Goal: Transaction & Acquisition: Subscribe to service/newsletter

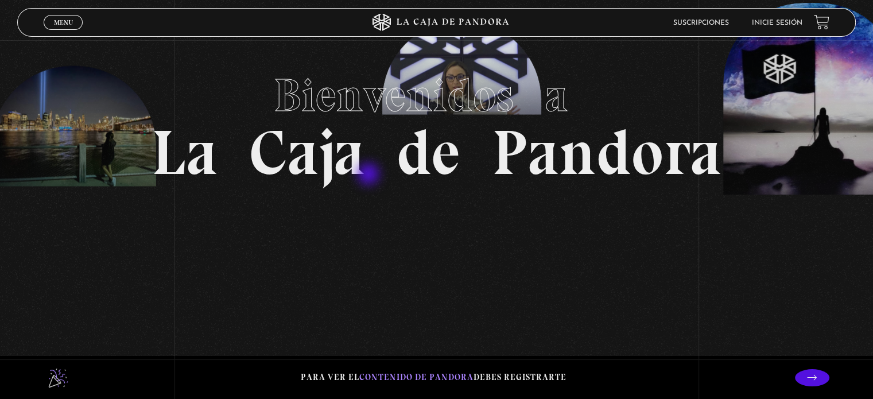
scroll to position [115, 0]
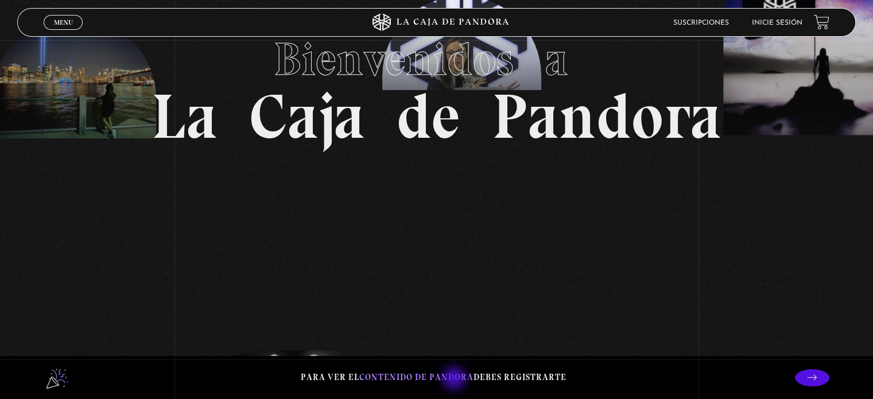
click at [455, 379] on span "contenido de Pandora" at bounding box center [416, 377] width 114 height 10
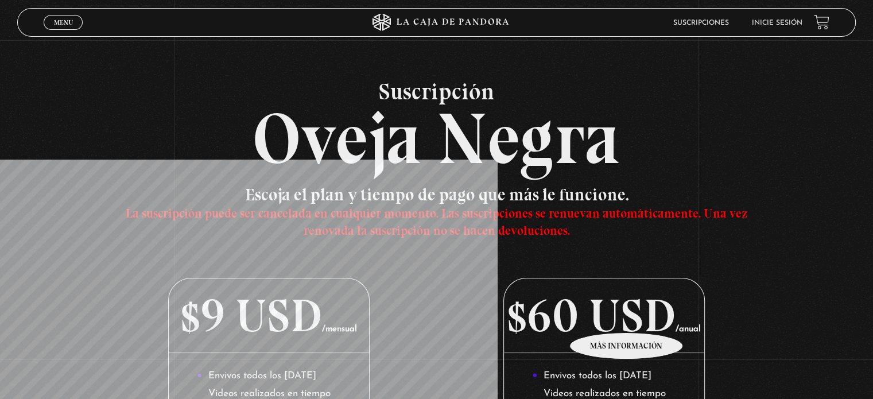
click at [632, 316] on p "$60 USD /anual" at bounding box center [604, 315] width 200 height 75
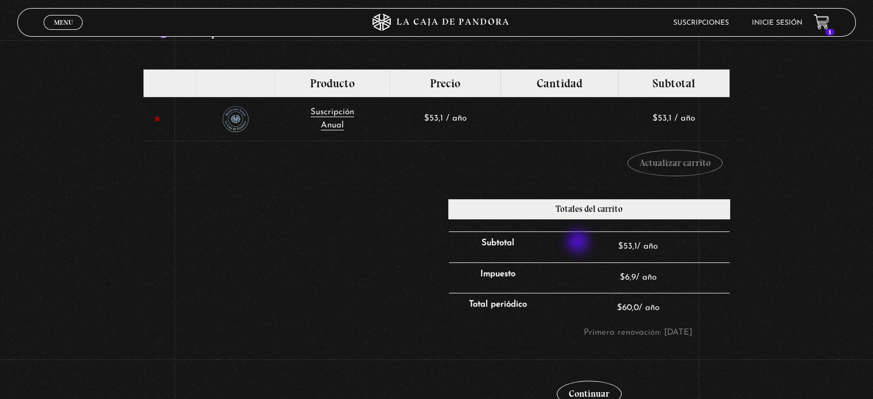
scroll to position [229, 0]
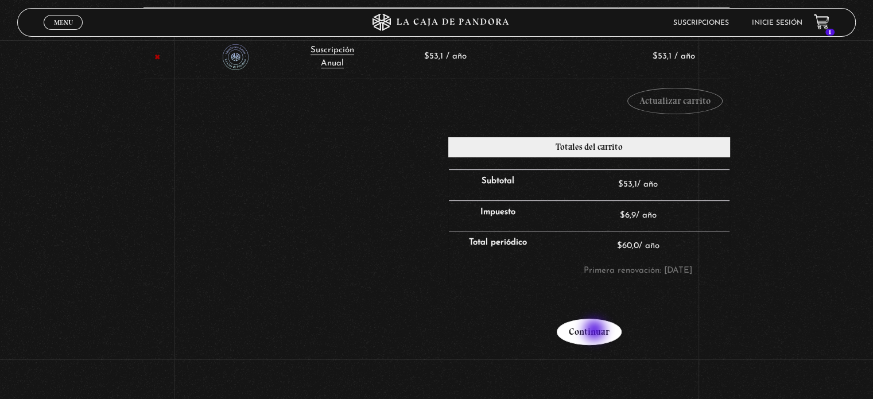
click at [597, 333] on link "Continuar" at bounding box center [588, 331] width 65 height 26
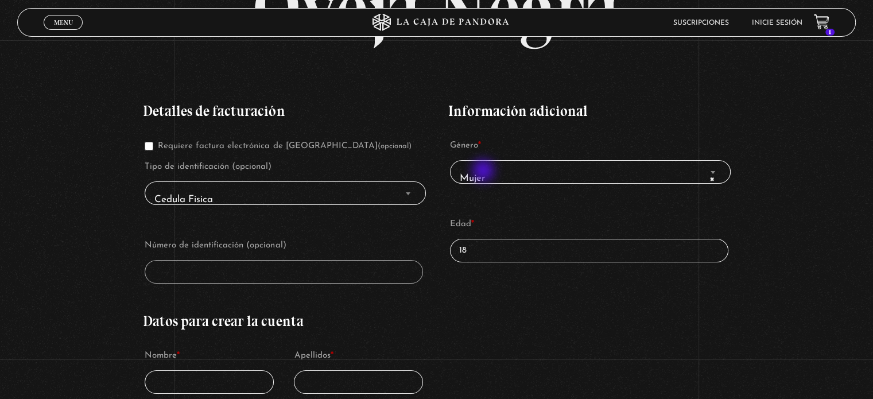
scroll to position [172, 0]
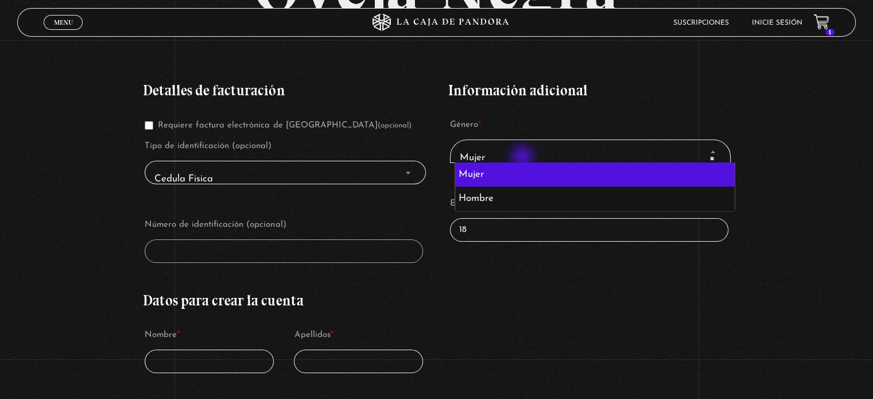
click at [523, 158] on span "× Mujer" at bounding box center [590, 158] width 270 height 26
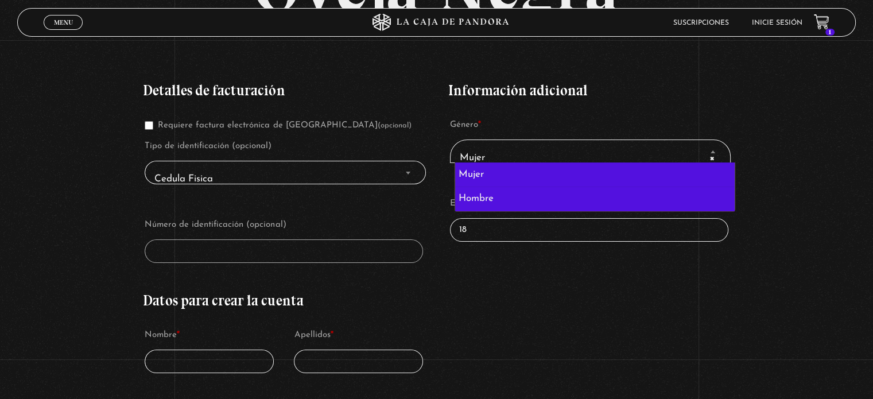
select select "hombre"
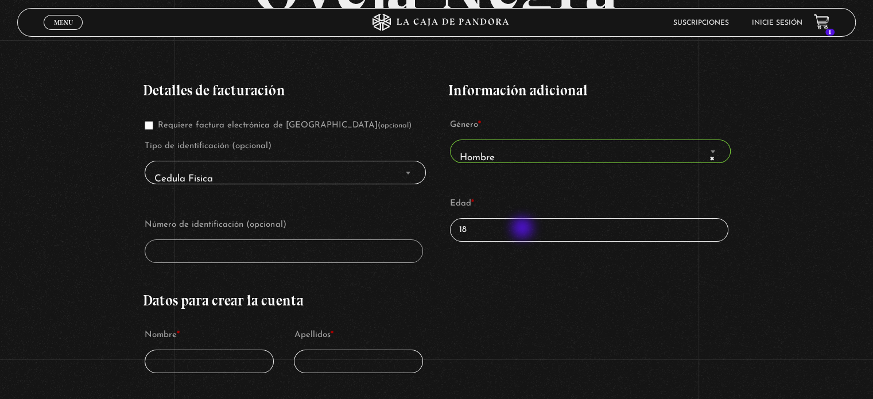
click at [523, 229] on input "18" at bounding box center [589, 230] width 278 height 24
type input "1"
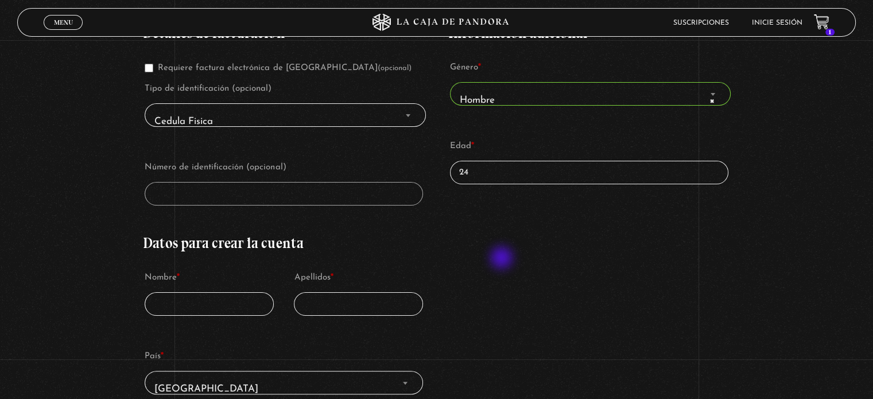
scroll to position [344, 0]
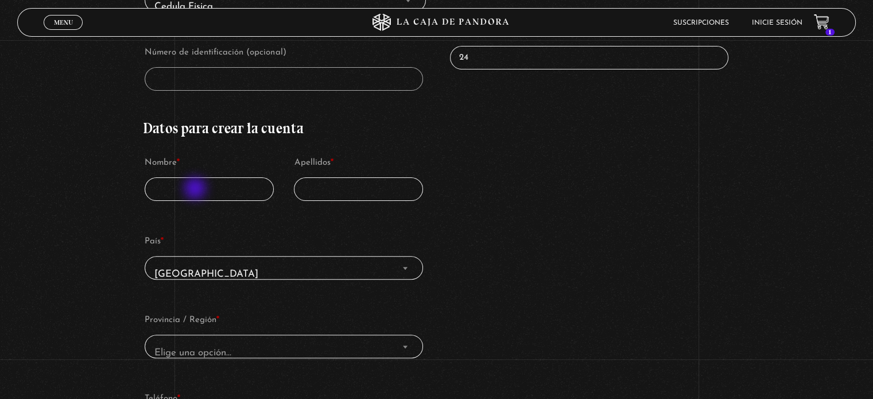
type input "24"
click at [196, 189] on input "Nombre *" at bounding box center [209, 189] width 129 height 24
type input "c"
type input "Carlos Valente"
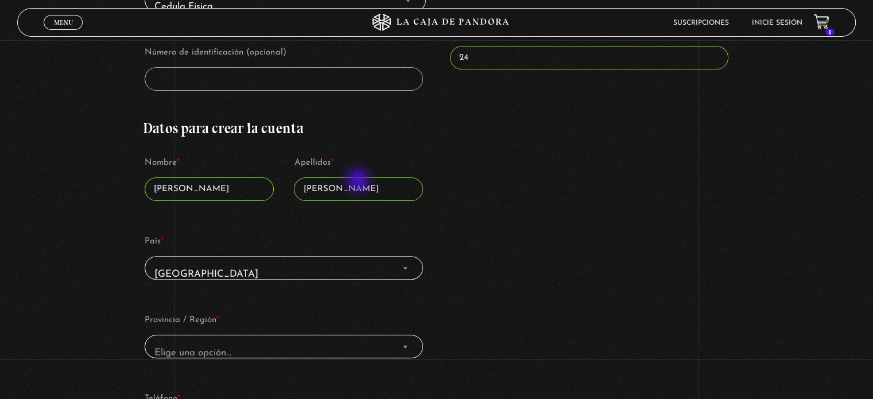
click at [360, 182] on input "Corrales" at bounding box center [358, 189] width 129 height 24
type input "Corrales Villegas"
click at [479, 230] on div "Detalles de facturación Requiere factura electrónica de Costa Rica (opcional) T…" at bounding box center [436, 298] width 586 height 809
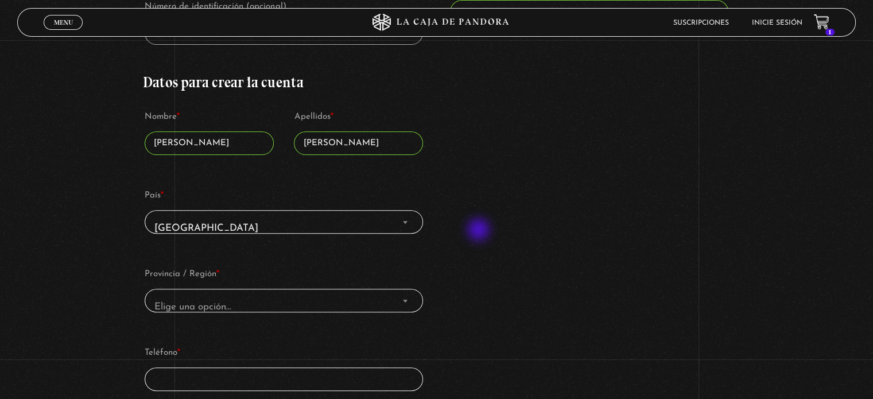
scroll to position [459, 0]
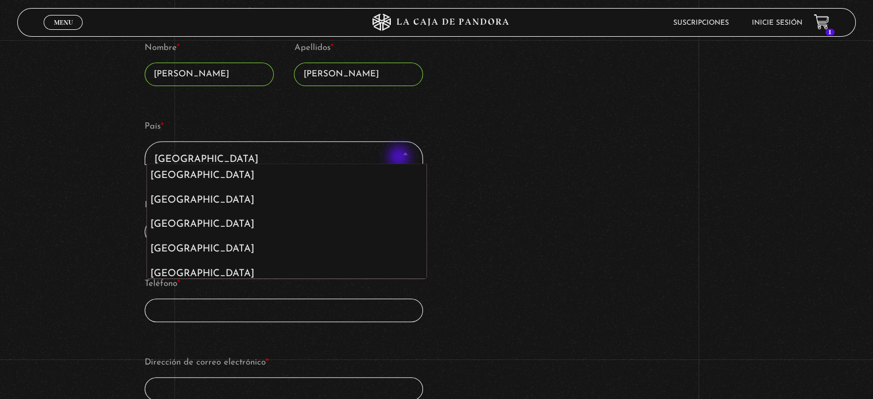
click at [400, 158] on span "Costa Rica" at bounding box center [284, 159] width 268 height 26
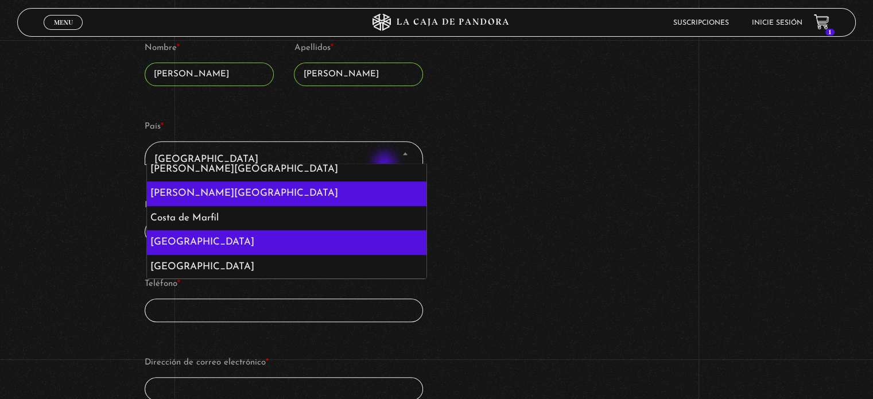
select select "KR"
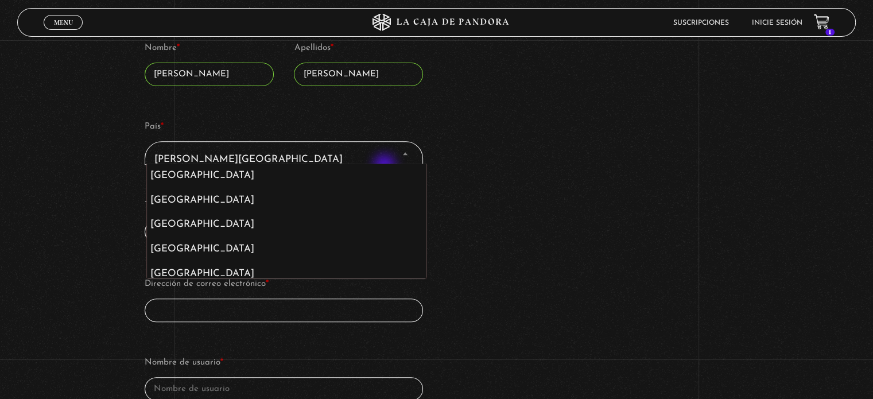
scroll to position [1197, 0]
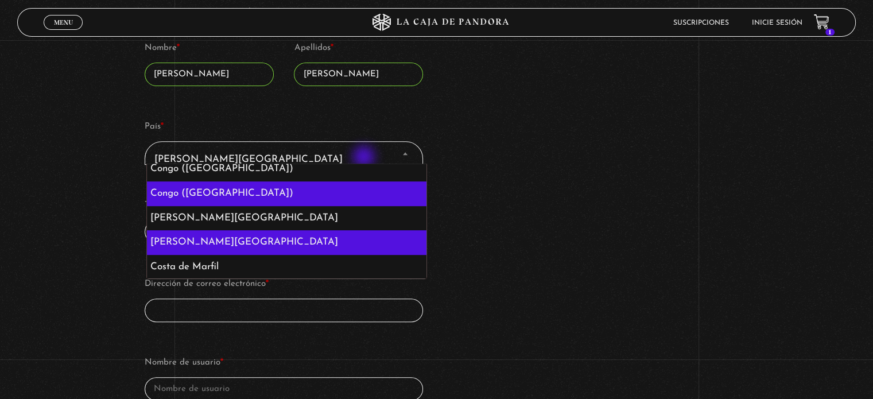
click at [365, 158] on span "Corea del Sur" at bounding box center [284, 159] width 268 height 26
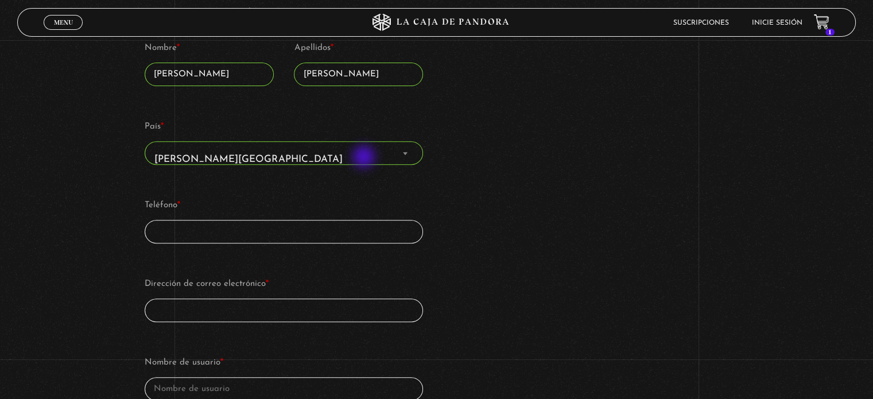
click at [365, 158] on span "Corea del Sur" at bounding box center [284, 159] width 268 height 26
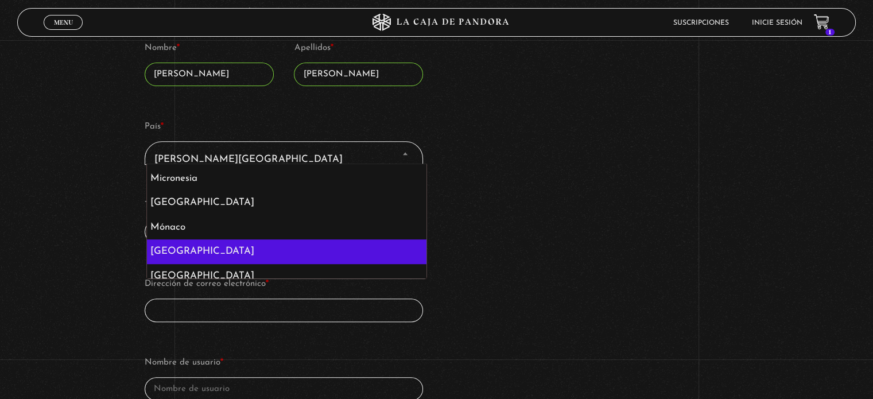
scroll to position [3811, 0]
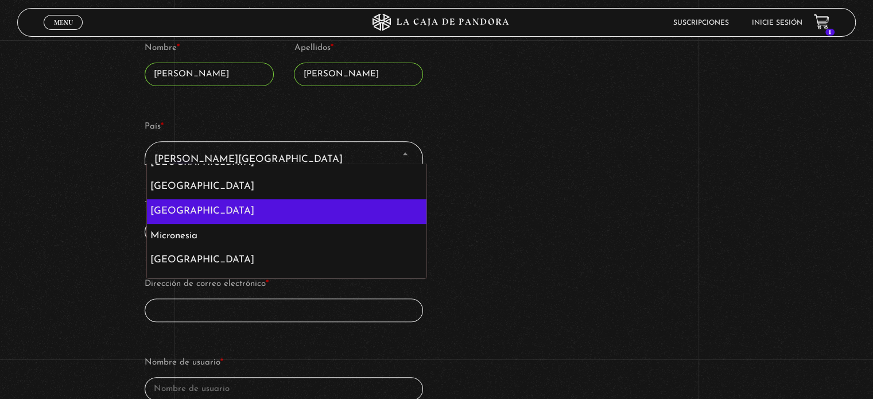
select select "MX"
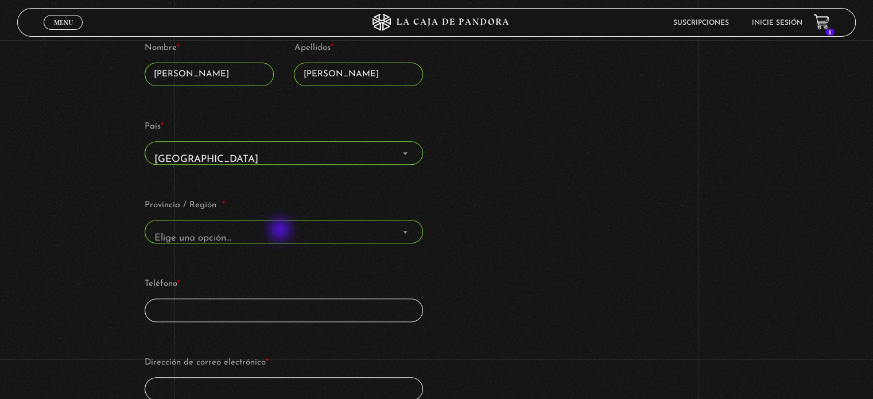
click at [281, 231] on span "Elige una opción…" at bounding box center [284, 238] width 268 height 26
select select "DF"
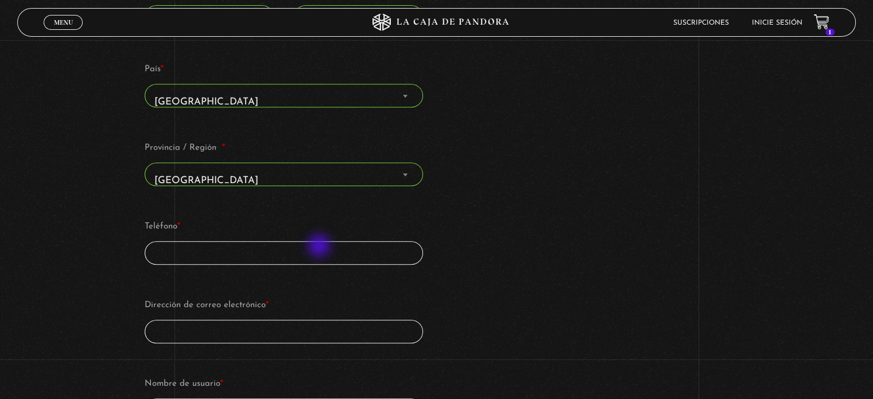
click at [320, 247] on input "Teléfono *" at bounding box center [284, 253] width 278 height 24
type input "7341161377"
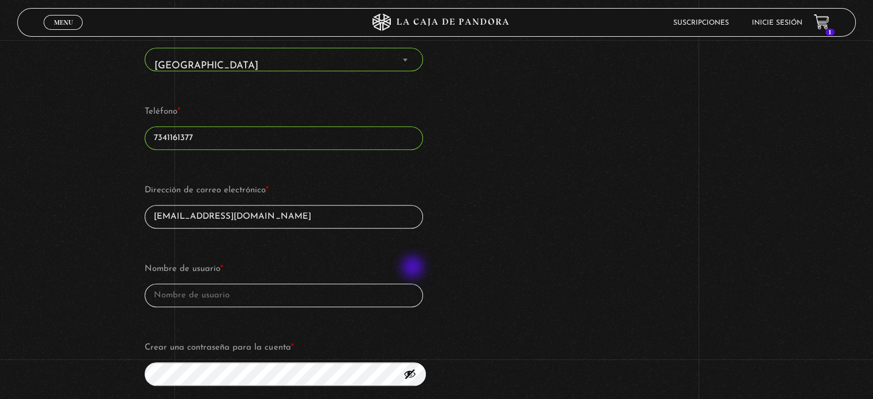
type input "valente_cv29@hotmail.com"
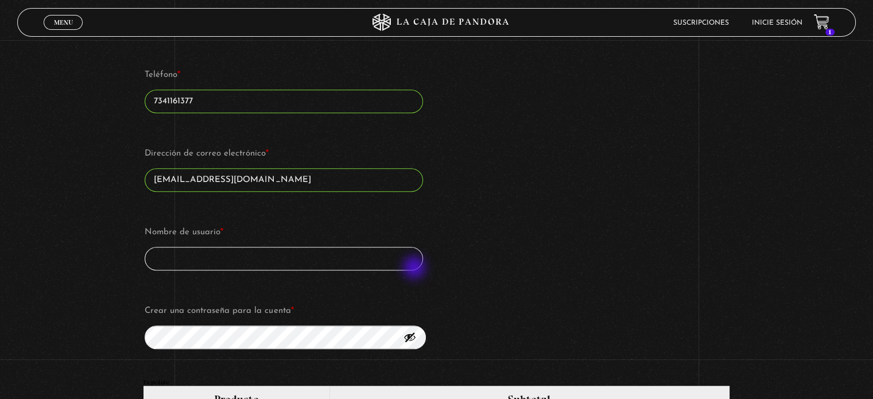
scroll to position [688, 0]
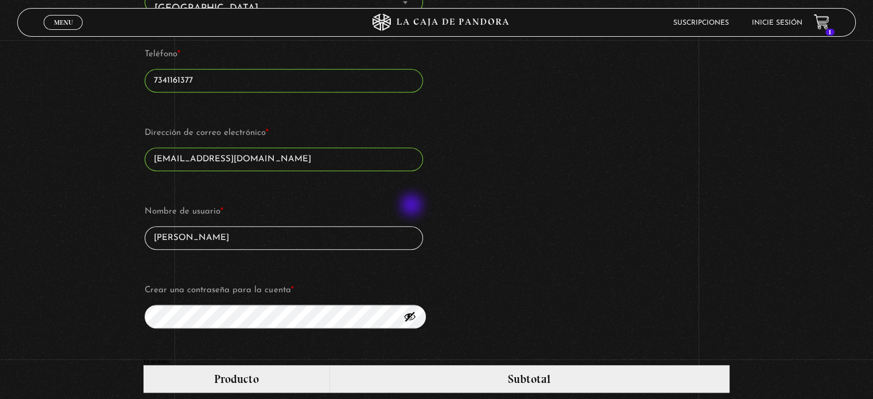
type input "Valente"
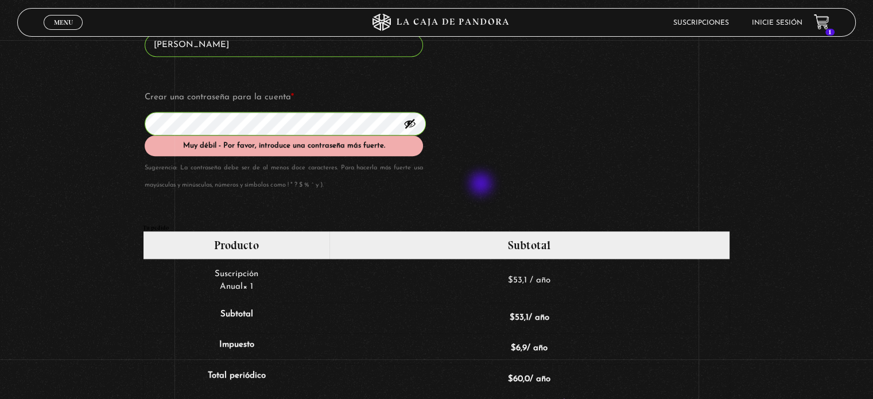
scroll to position [868, 0]
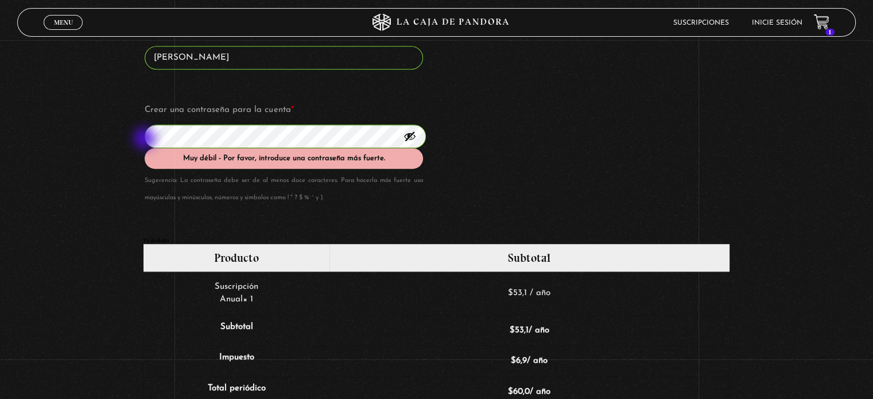
click at [146, 139] on span "Finalizar compra" at bounding box center [284, 136] width 278 height 24
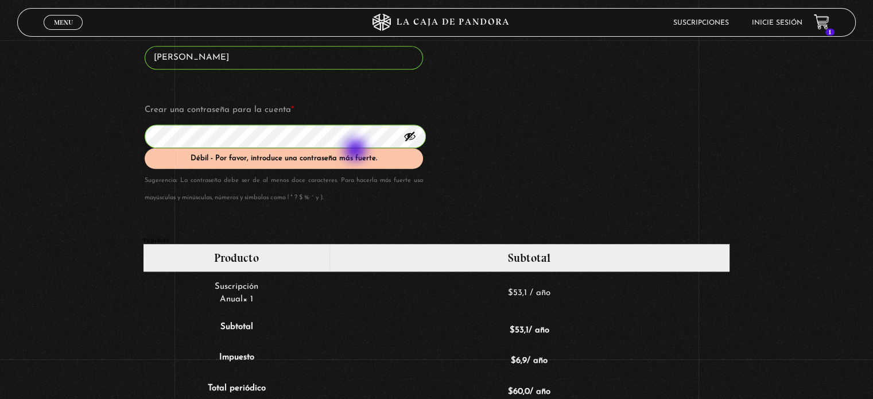
click at [356, 151] on div "Débil - Por favor, introduce una contraseña más fuerte." at bounding box center [284, 158] width 278 height 21
click at [278, 148] on div "Débil - Por favor, introduce una contraseña más fuerte." at bounding box center [284, 158] width 278 height 21
click at [127, 137] on div "Suscripción Oveja Negra Si ya eres cliente, por favor, rellena tus datos a cont…" at bounding box center [436, 33] width 873 height 1645
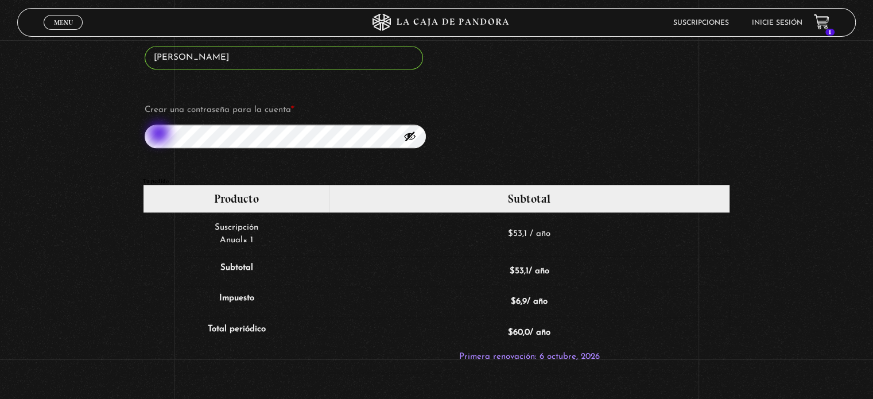
click at [126, 135] on div "Suscripción Oveja Negra Si ya eres cliente, por favor, rellena tus datos a cont…" at bounding box center [436, 4] width 873 height 1586
click at [144, 136] on p "Crear una contraseña para la cuenta * Débil - Por favor, introduce una contrase…" at bounding box center [284, 125] width 282 height 50
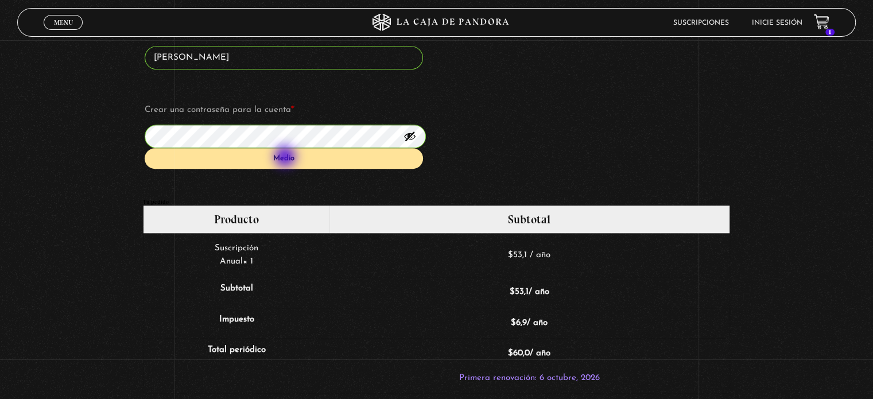
click at [286, 158] on div "Medio" at bounding box center [284, 158] width 278 height 21
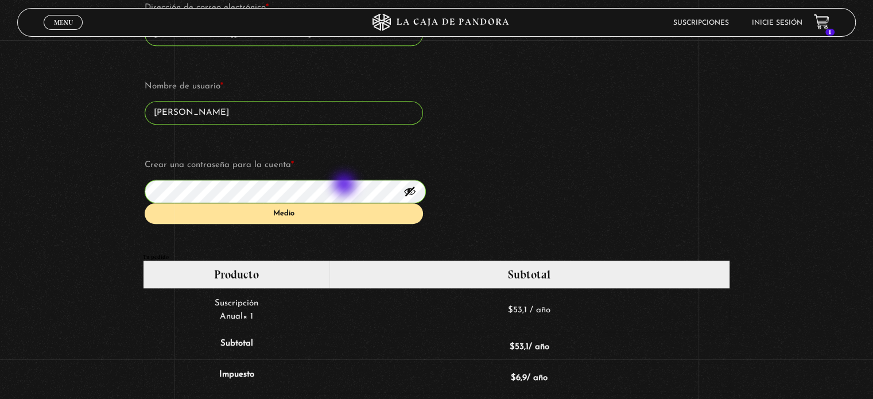
scroll to position [811, 0]
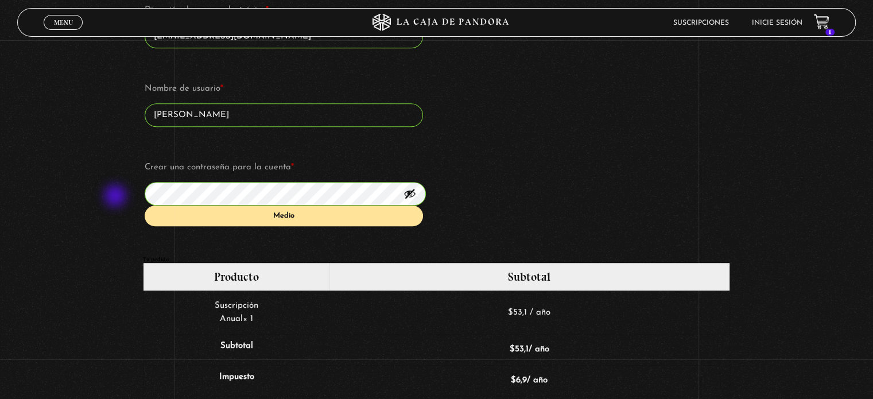
click at [116, 197] on div "Suscripción Oveja Negra Si ya eres cliente, por favor, rellena tus datos a cont…" at bounding box center [436, 72] width 873 height 1607
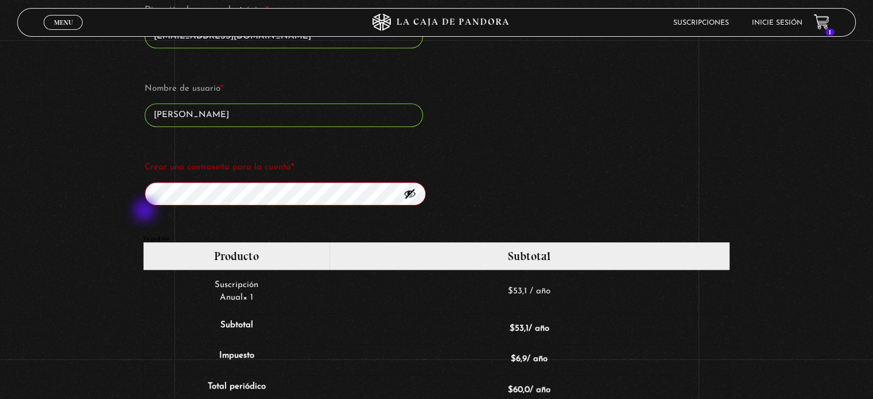
click at [143, 209] on div "Suscripción Oveja Negra Si ya eres cliente, por favor, rellena tus datos a cont…" at bounding box center [436, 62] width 873 height 1586
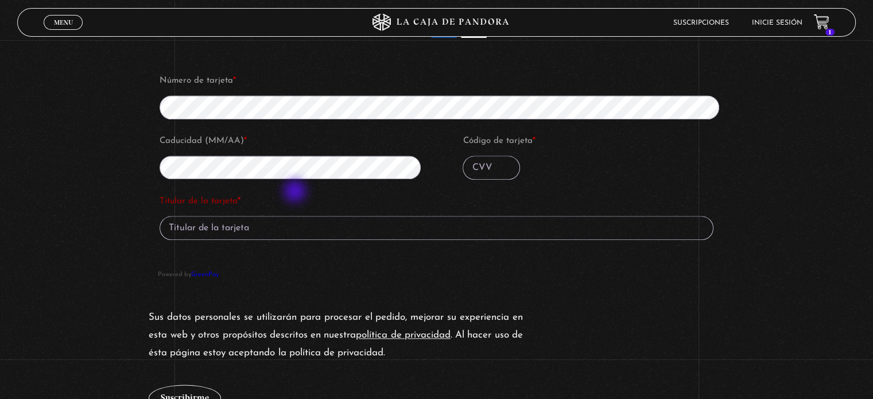
scroll to position [1213, 0]
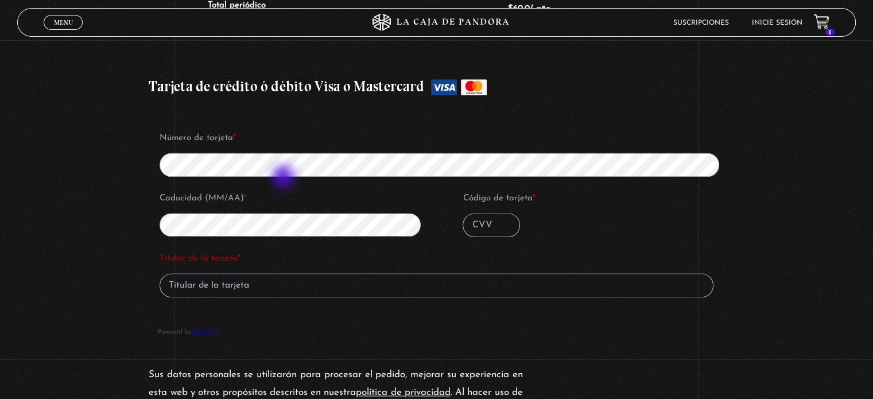
click at [285, 178] on fieldset "Número de tarjeta * Caducidad (MM/AA) * Código de tarjeta *" at bounding box center [444, 188] width 572 height 120
type input "[PERSON_NAME] Corrales [PERSON_NAME]"
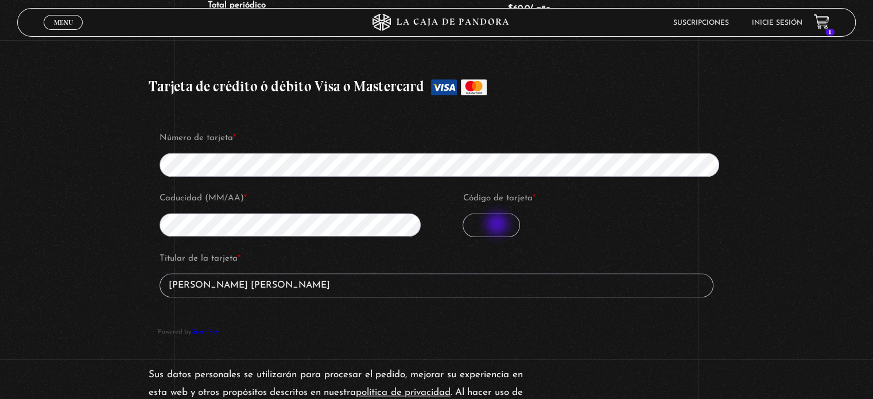
click at [498, 227] on input "Código de tarjeta *" at bounding box center [490, 225] width 57 height 24
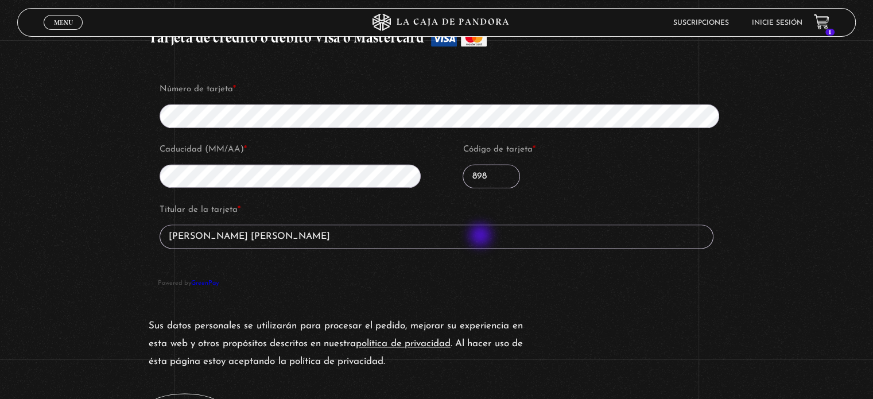
scroll to position [1327, 0]
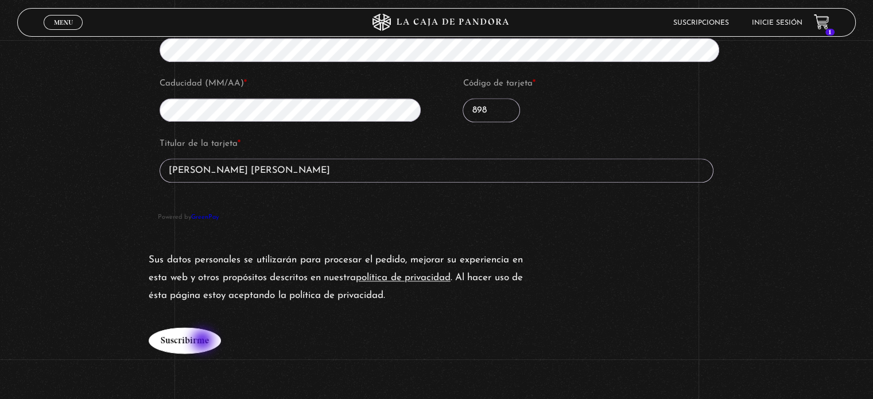
type input "898"
click at [204, 341] on button "Suscribirme" at bounding box center [185, 340] width 72 height 26
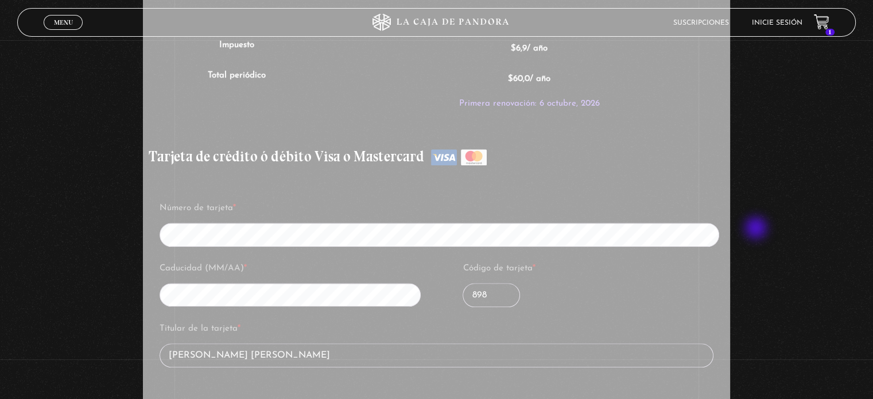
scroll to position [1098, 0]
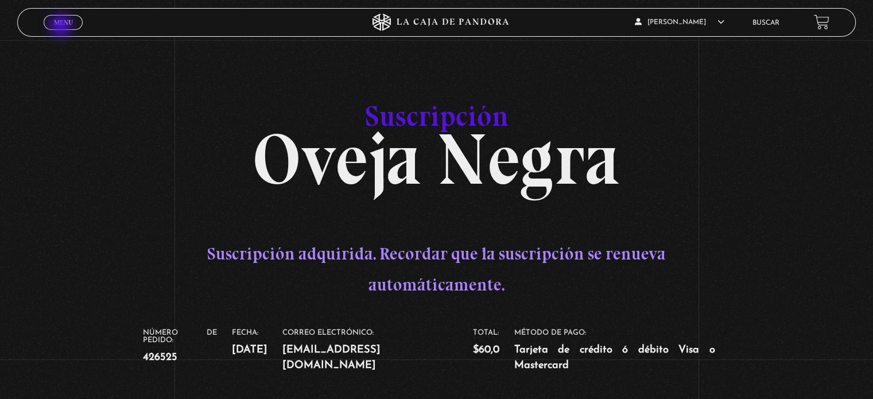
click at [62, 27] on link "Menu Cerrar" at bounding box center [63, 22] width 39 height 15
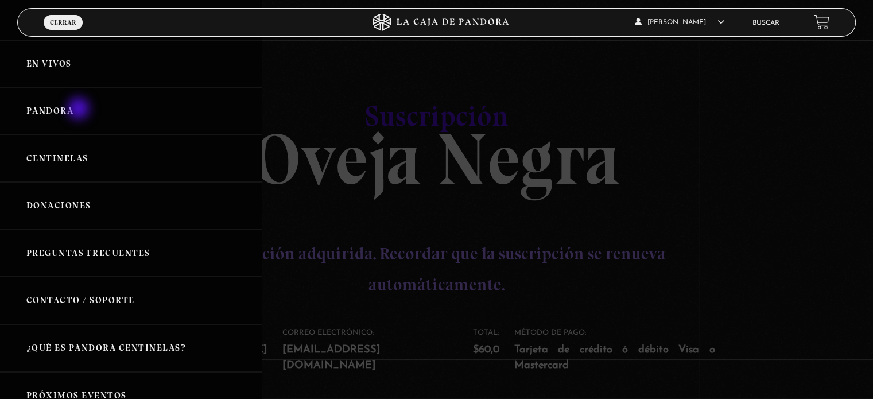
click at [80, 110] on link "Pandora" at bounding box center [131, 111] width 262 height 48
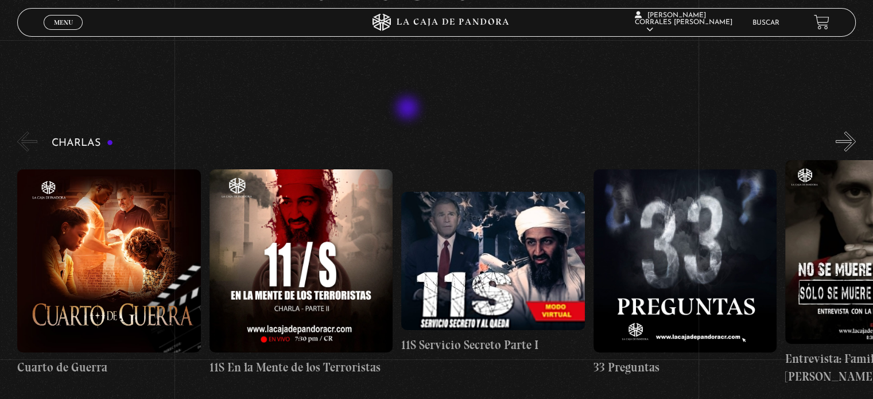
scroll to position [172, 0]
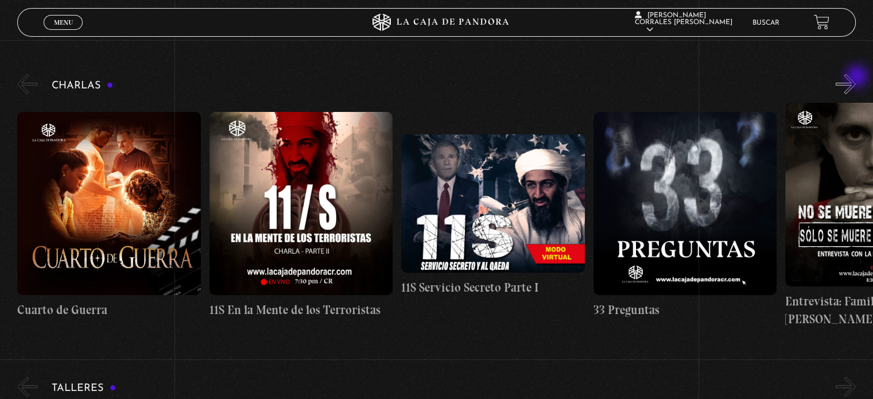
click at [855, 77] on button "»" at bounding box center [845, 84] width 20 height 20
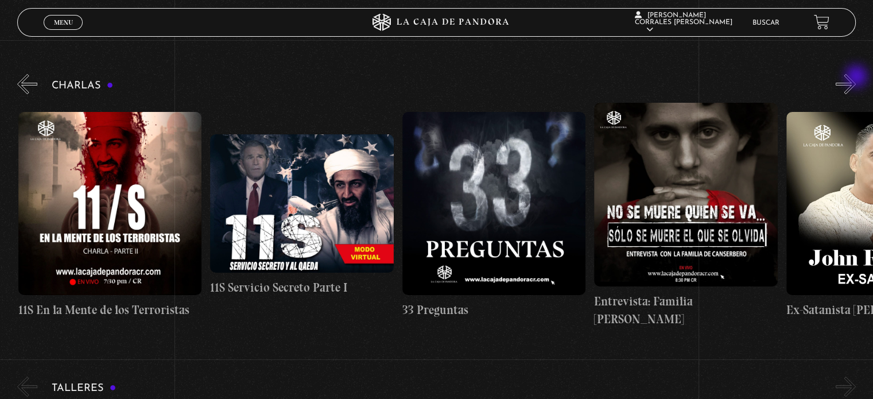
scroll to position [0, 192]
click at [855, 77] on button "»" at bounding box center [845, 84] width 20 height 20
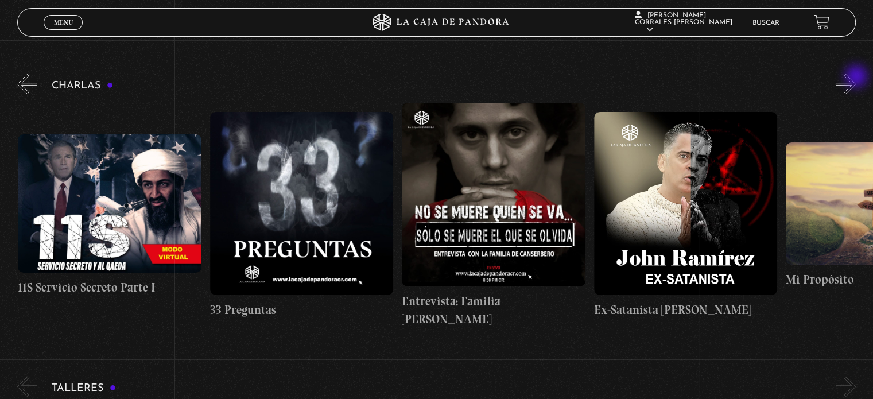
scroll to position [0, 383]
click at [855, 77] on button "»" at bounding box center [845, 84] width 20 height 20
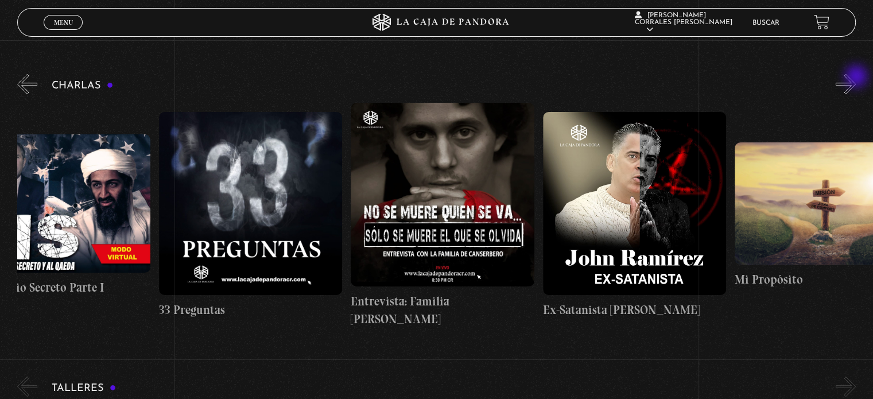
scroll to position [0, 479]
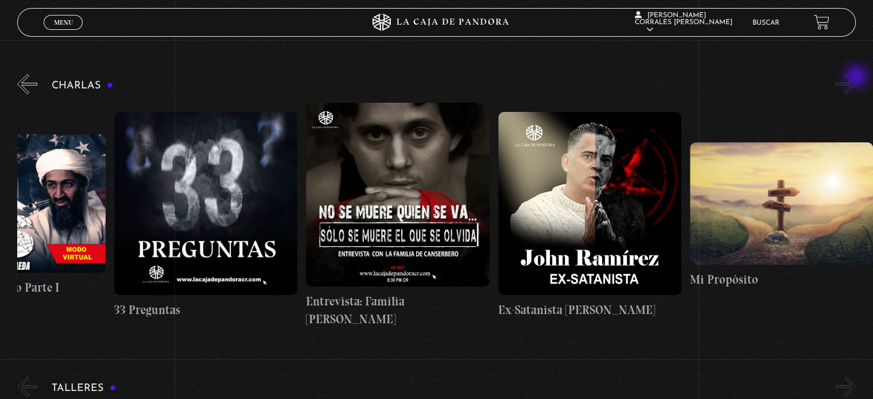
click at [855, 77] on button "»" at bounding box center [845, 84] width 20 height 20
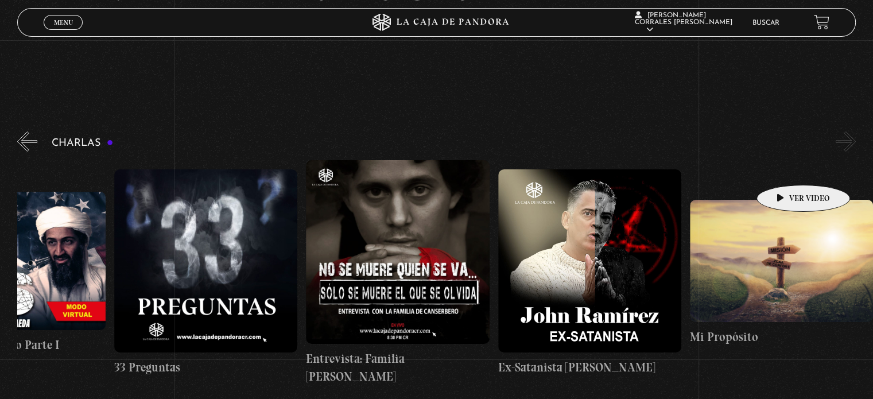
scroll to position [0, 0]
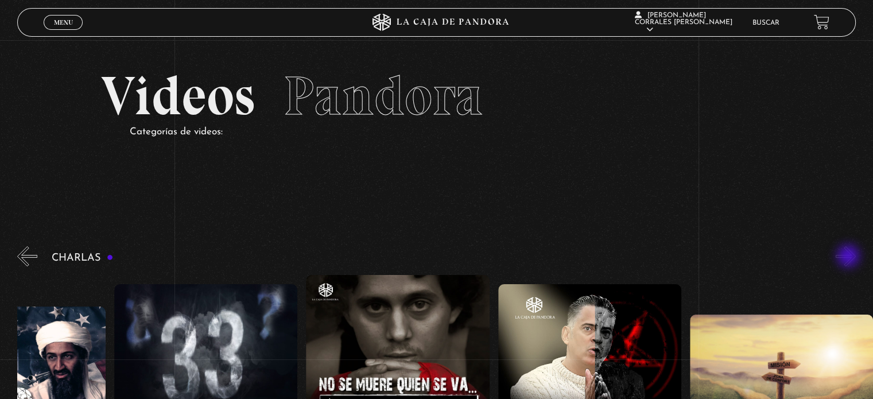
click at [849, 257] on button "»" at bounding box center [845, 256] width 20 height 20
click at [854, 256] on button "»" at bounding box center [845, 256] width 20 height 20
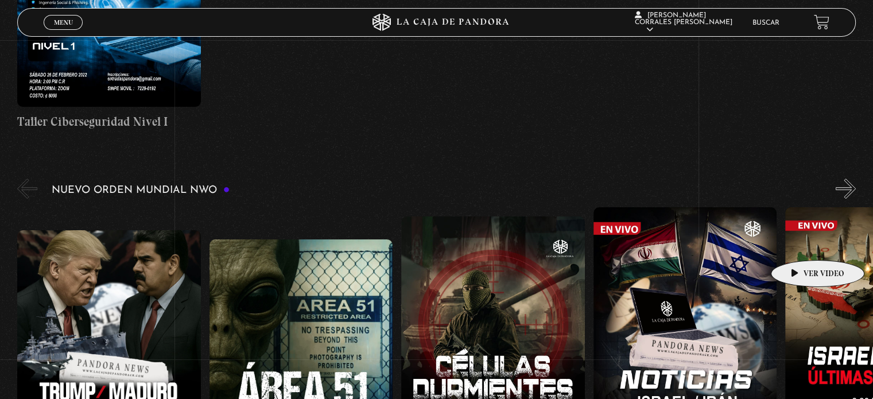
scroll to position [746, 0]
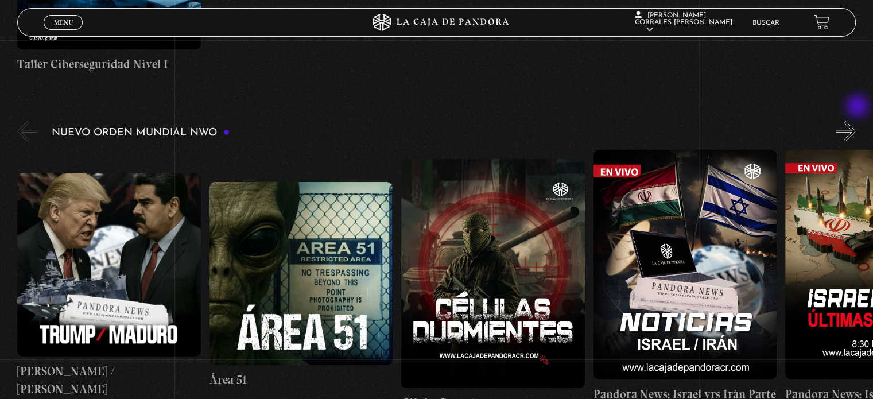
click at [855, 121] on button "»" at bounding box center [845, 131] width 20 height 20
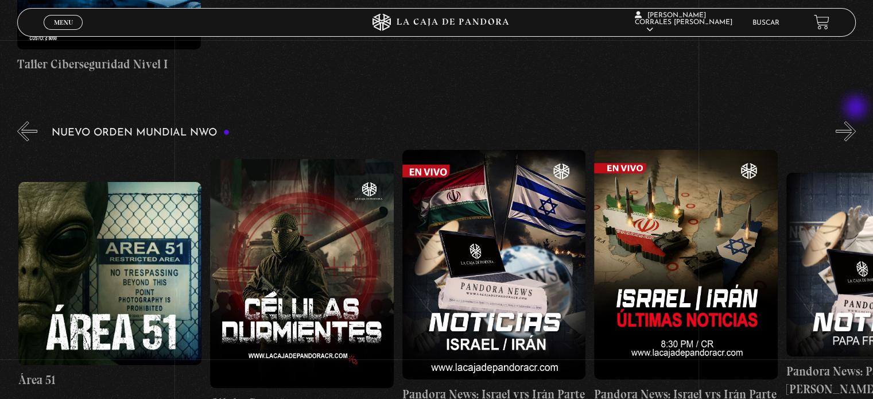
click at [855, 121] on button "»" at bounding box center [845, 131] width 20 height 20
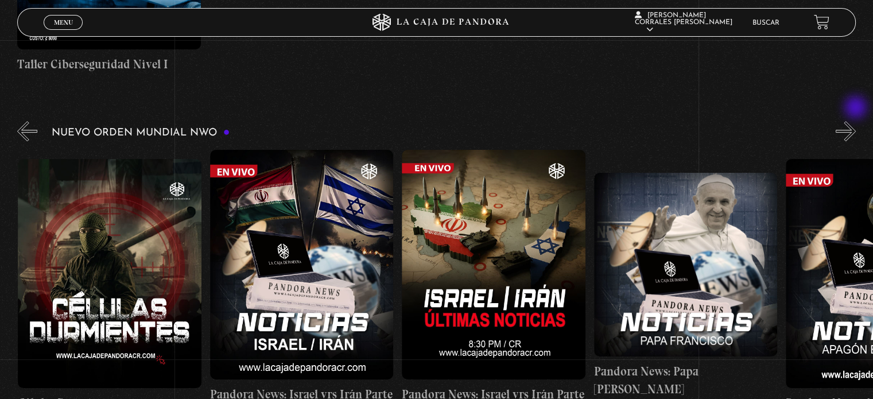
click at [855, 121] on button "»" at bounding box center [845, 131] width 20 height 20
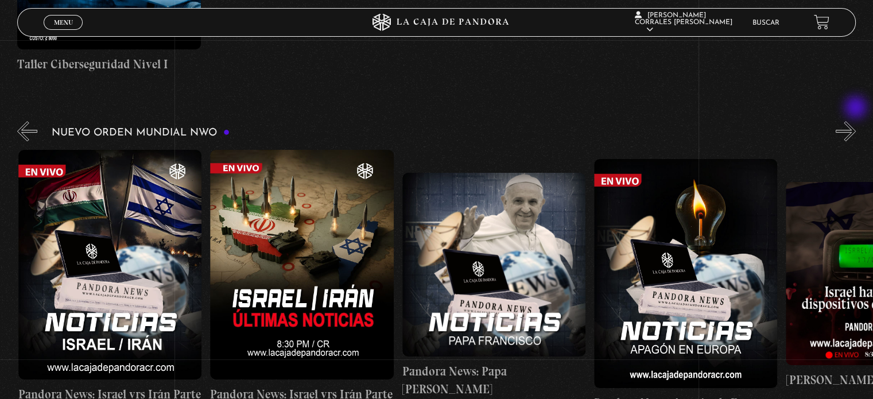
scroll to position [0, 575]
click at [855, 121] on button "»" at bounding box center [845, 131] width 20 height 20
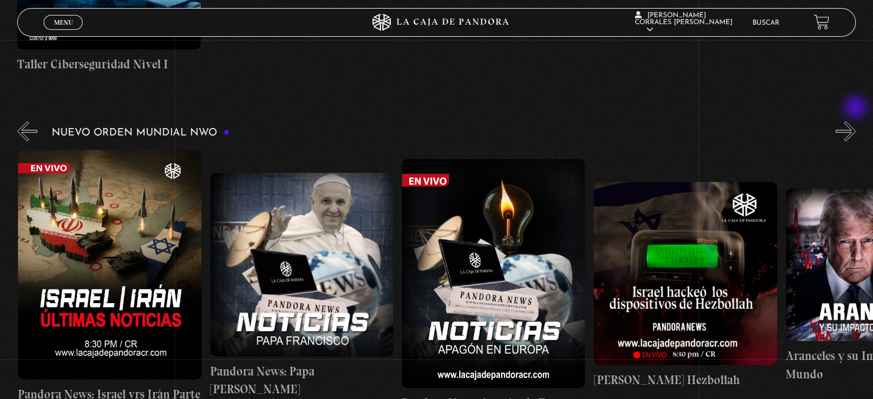
click at [855, 121] on button "»" at bounding box center [845, 131] width 20 height 20
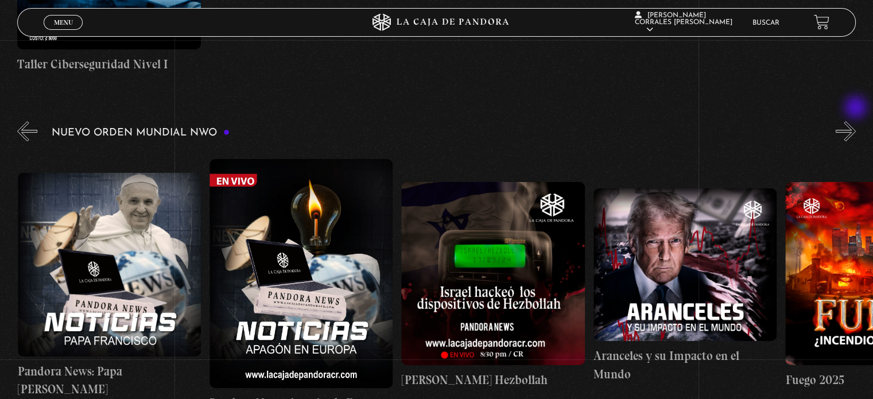
click at [855, 121] on button "»" at bounding box center [845, 131] width 20 height 20
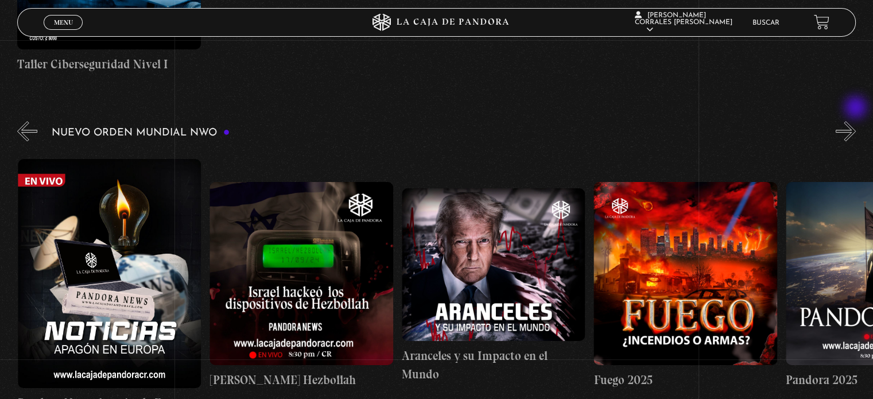
click at [855, 121] on button "»" at bounding box center [845, 131] width 20 height 20
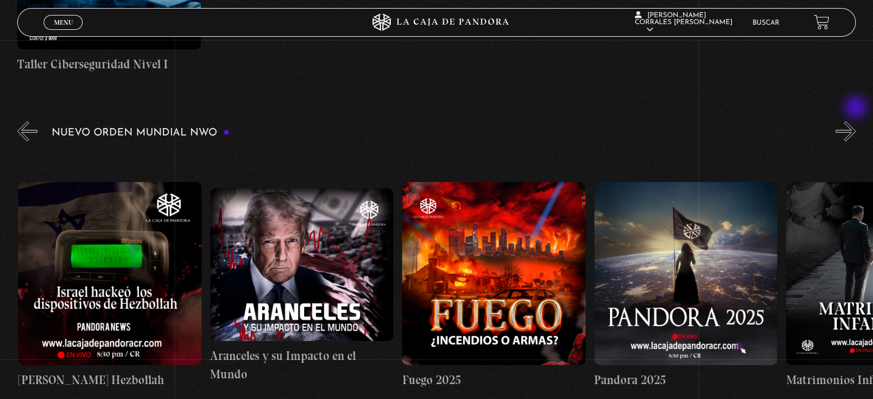
click at [855, 121] on button "»" at bounding box center [845, 131] width 20 height 20
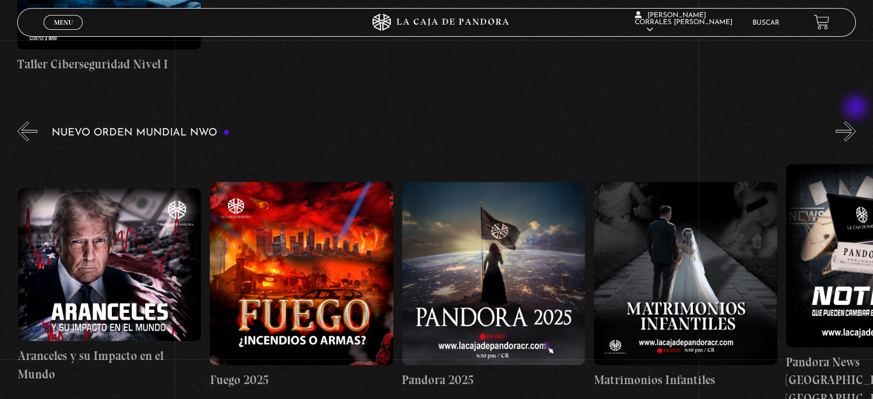
click at [855, 121] on button "»" at bounding box center [845, 131] width 20 height 20
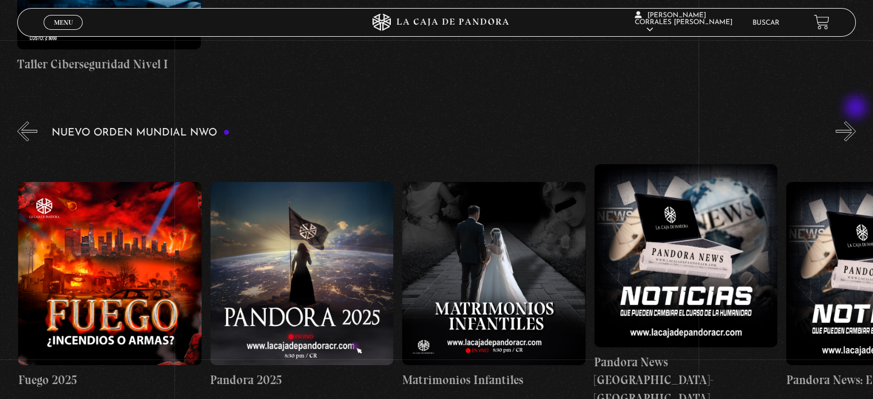
click at [855, 121] on button "»" at bounding box center [845, 131] width 20 height 20
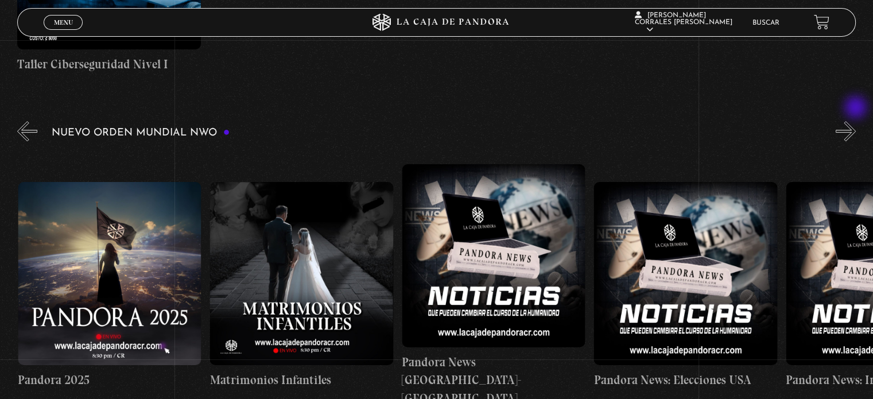
click at [855, 121] on button "»" at bounding box center [845, 131] width 20 height 20
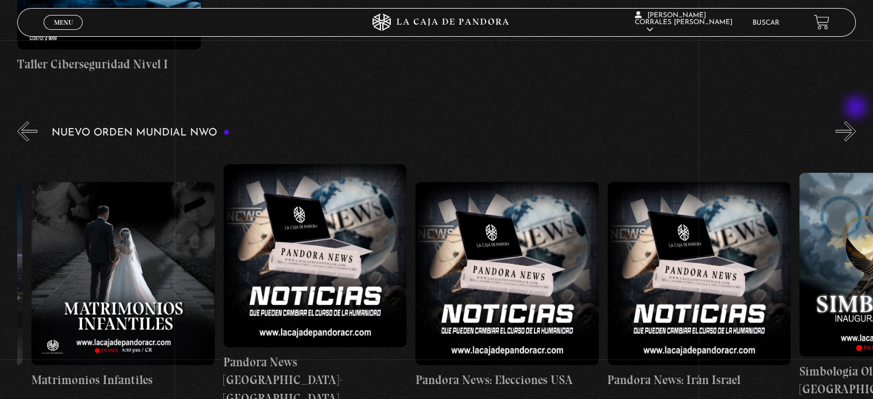
click at [855, 121] on button "»" at bounding box center [845, 131] width 20 height 20
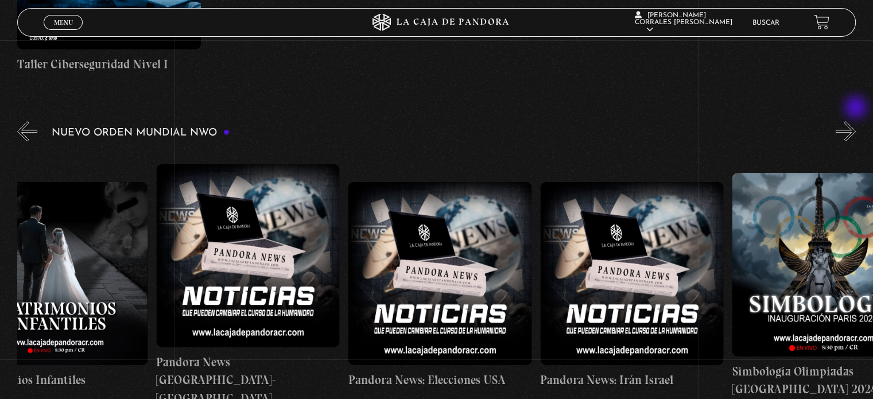
click at [855, 121] on button "»" at bounding box center [845, 131] width 20 height 20
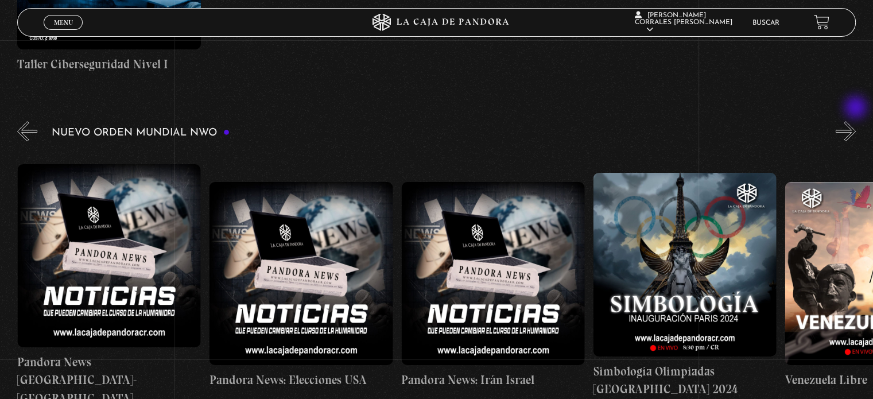
click at [855, 121] on button "»" at bounding box center [845, 131] width 20 height 20
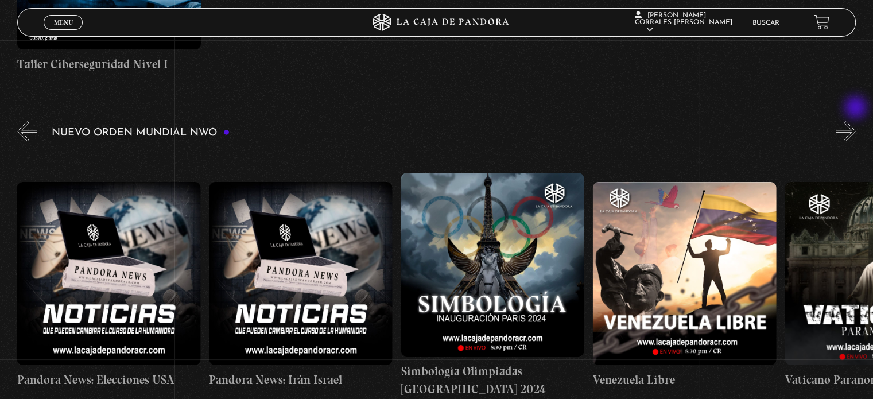
click at [855, 121] on button "»" at bounding box center [845, 131] width 20 height 20
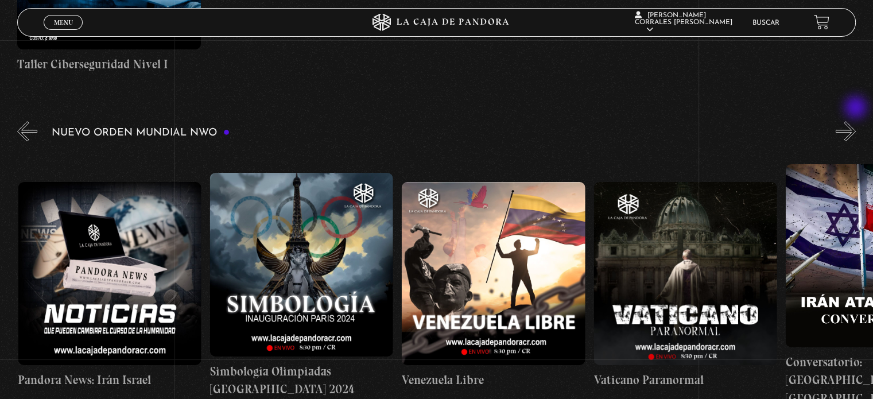
scroll to position [0, 2686]
click at [855, 121] on button "»" at bounding box center [845, 131] width 20 height 20
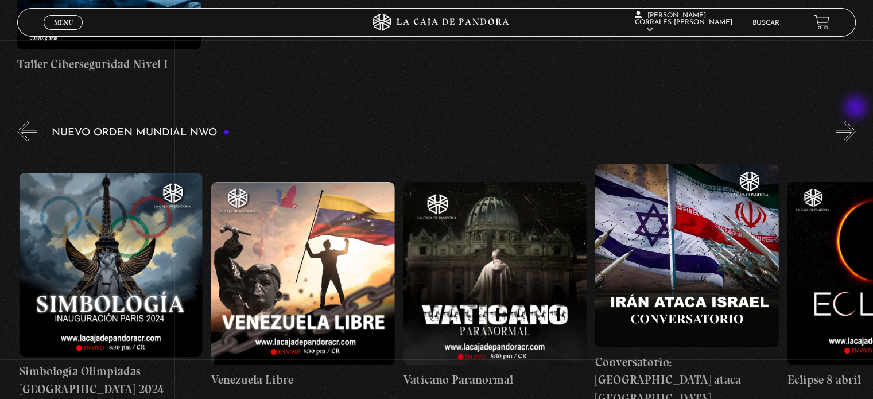
click at [855, 121] on button "»" at bounding box center [845, 131] width 20 height 20
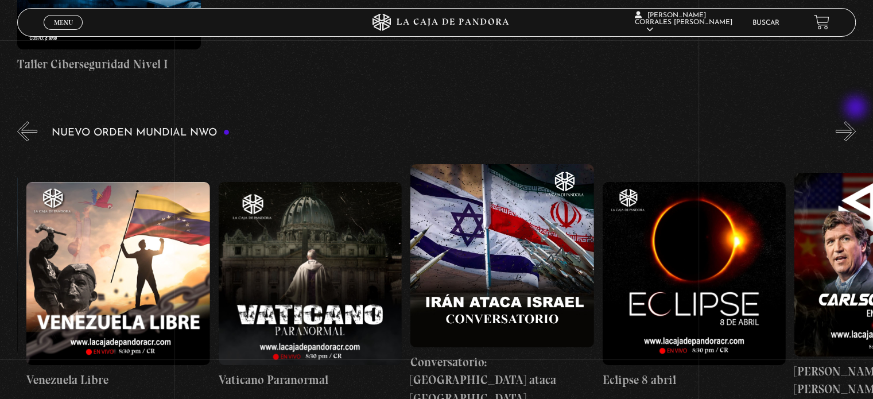
click at [855, 121] on button "»" at bounding box center [845, 131] width 20 height 20
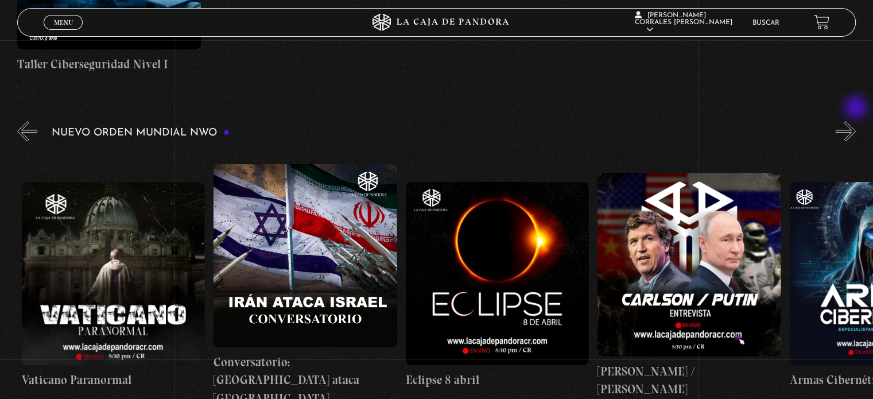
click at [855, 121] on button "»" at bounding box center [845, 131] width 20 height 20
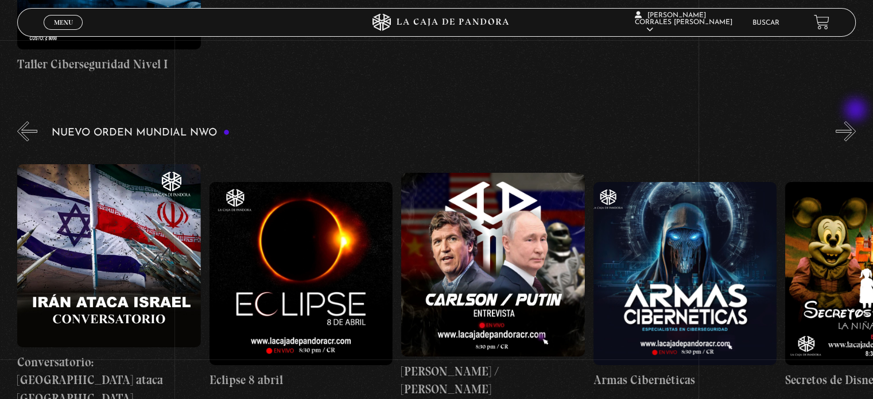
click at [855, 121] on button "»" at bounding box center [845, 131] width 20 height 20
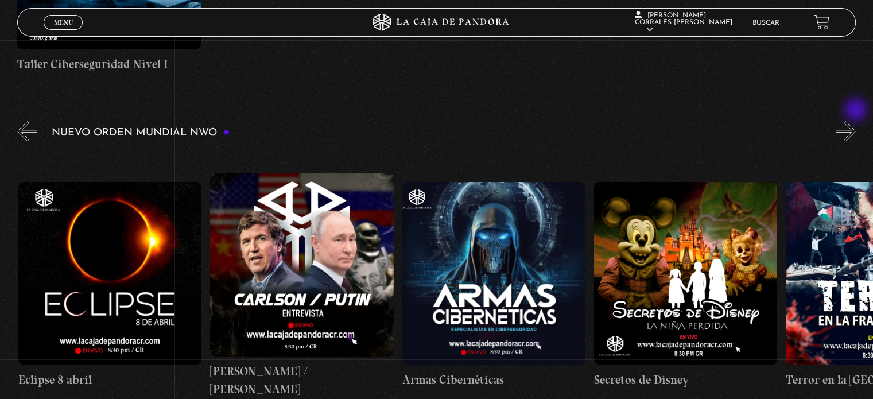
click at [855, 121] on button "»" at bounding box center [845, 131] width 20 height 20
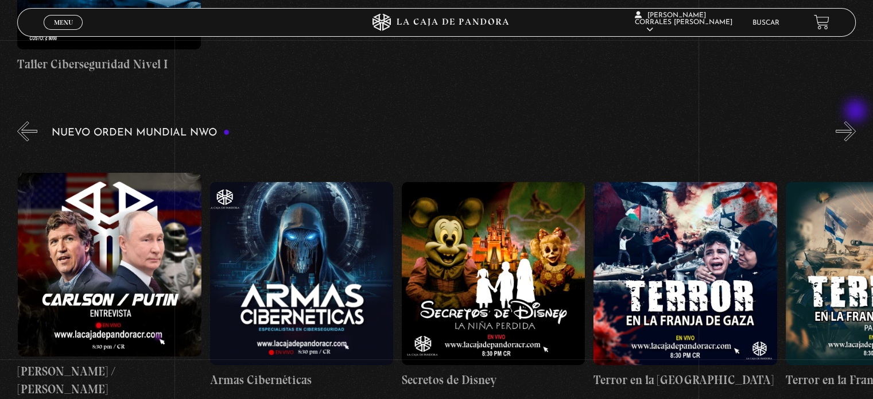
click at [855, 121] on button "»" at bounding box center [845, 131] width 20 height 20
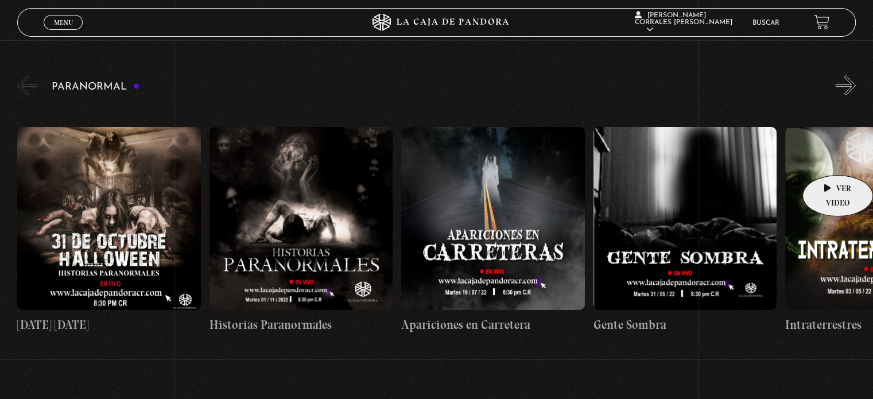
scroll to position [1090, 0]
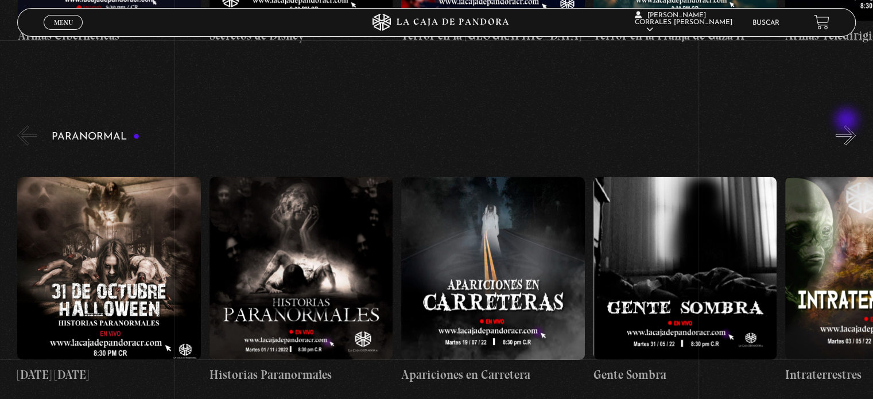
click at [848, 125] on button "»" at bounding box center [845, 135] width 20 height 20
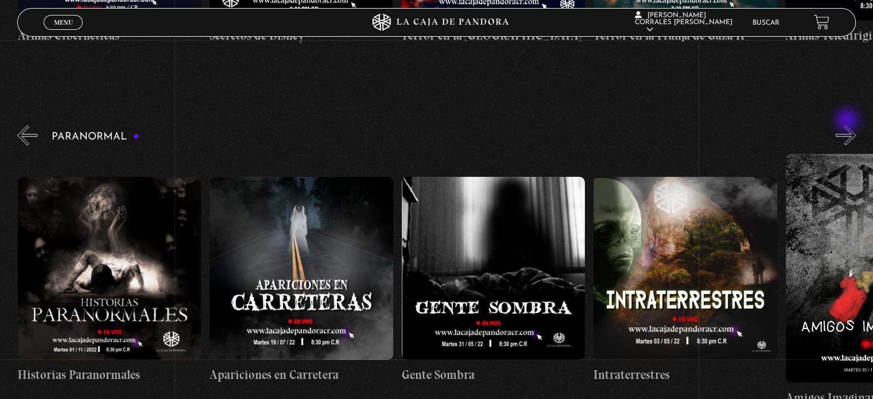
click at [848, 125] on button "»" at bounding box center [845, 135] width 20 height 20
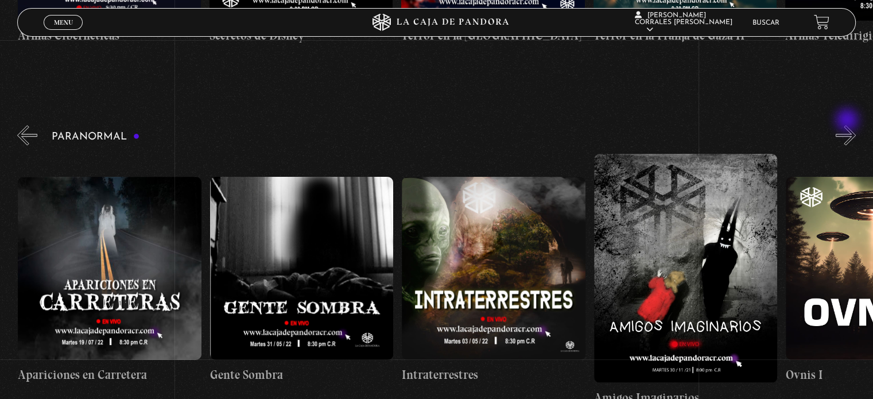
click at [848, 125] on button "»" at bounding box center [845, 135] width 20 height 20
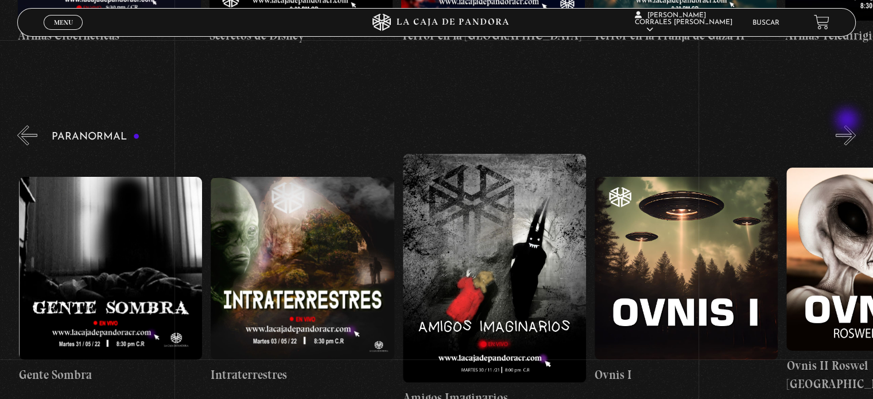
click at [848, 125] on button "»" at bounding box center [845, 135] width 20 height 20
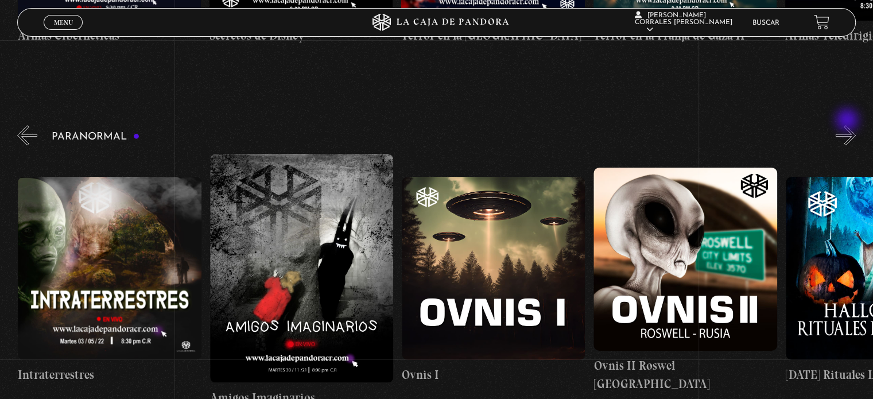
click at [848, 125] on button "»" at bounding box center [845, 135] width 20 height 20
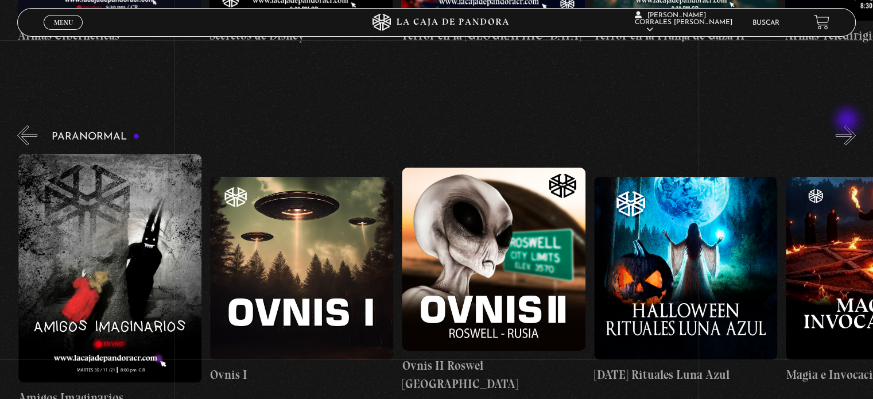
scroll to position [0, 959]
click at [848, 125] on button "»" at bounding box center [845, 135] width 20 height 20
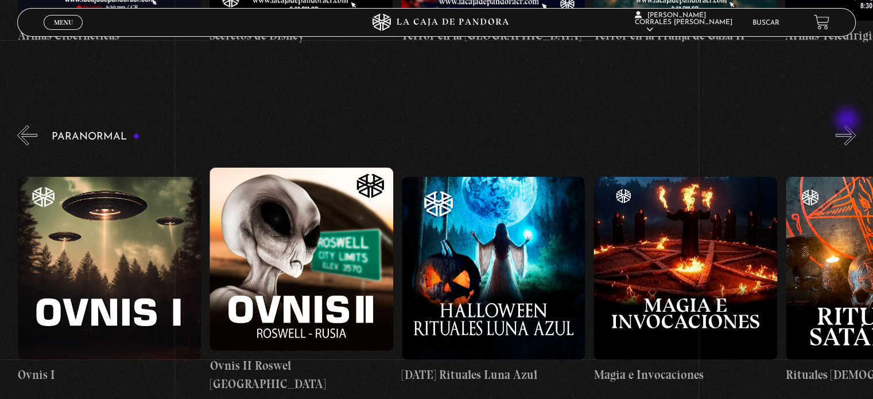
click at [848, 125] on button "»" at bounding box center [845, 135] width 20 height 20
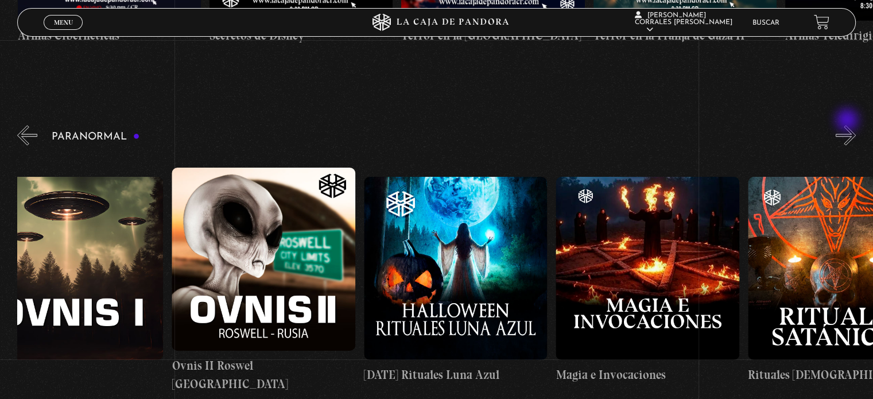
scroll to position [0, 1247]
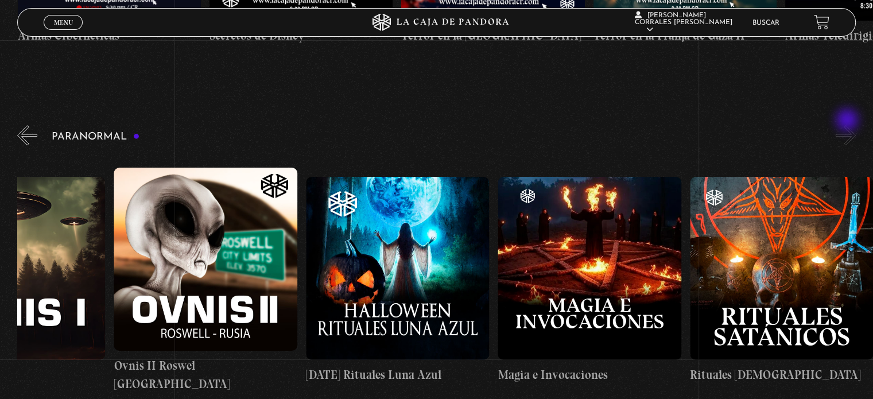
click at [848, 125] on button "»" at bounding box center [845, 135] width 20 height 20
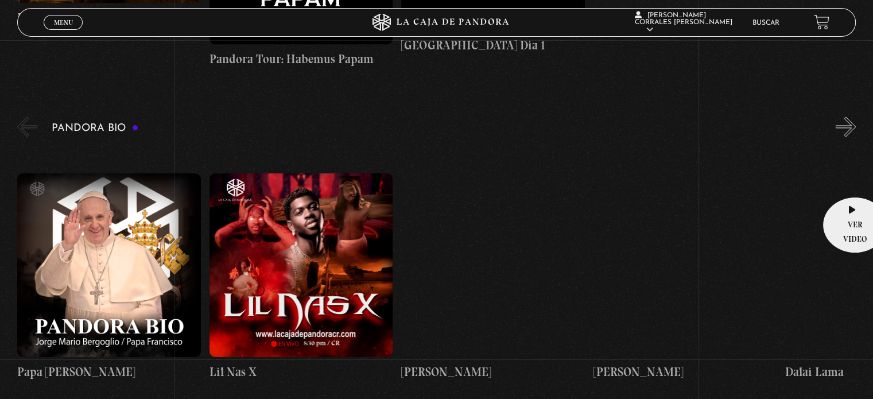
scroll to position [1778, 0]
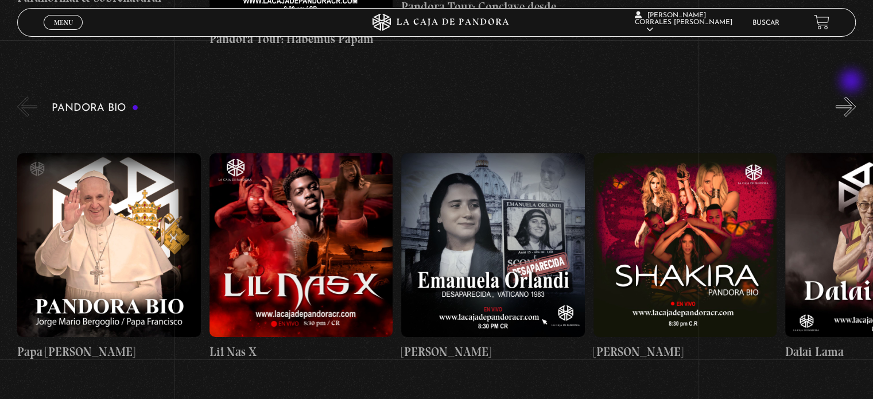
click at [852, 96] on button "»" at bounding box center [845, 106] width 20 height 20
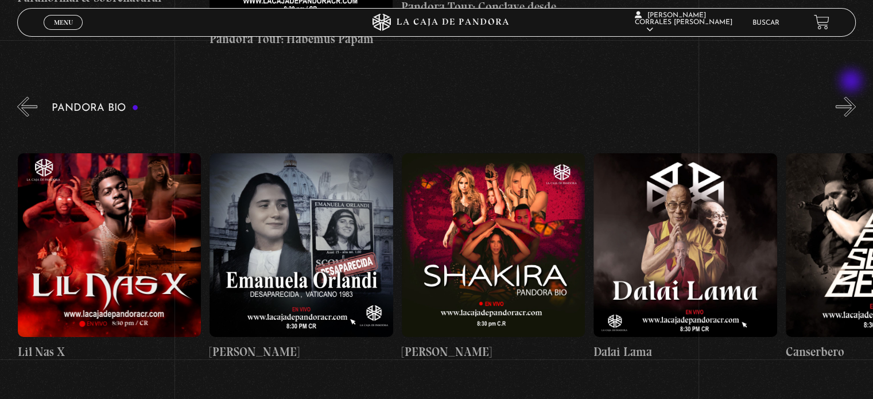
click at [852, 96] on button "»" at bounding box center [845, 106] width 20 height 20
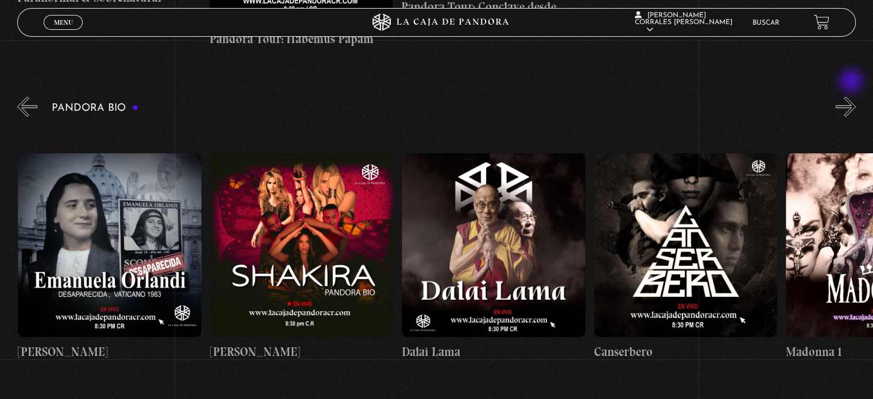
click at [852, 96] on button "»" at bounding box center [845, 106] width 20 height 20
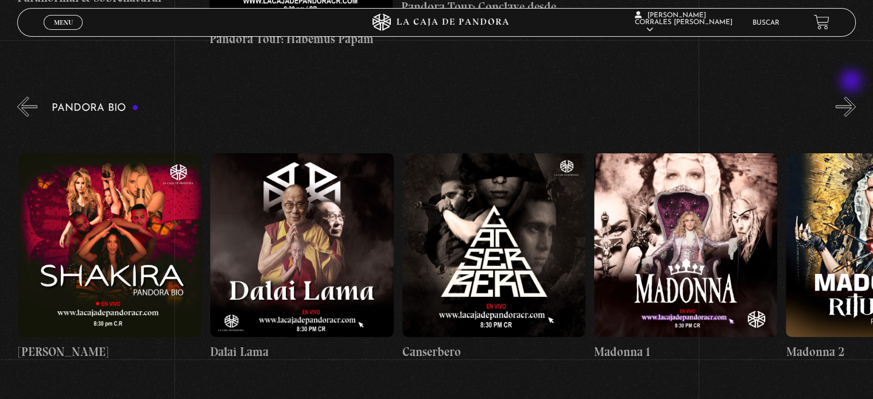
scroll to position [0, 575]
click at [852, 96] on button "»" at bounding box center [845, 106] width 20 height 20
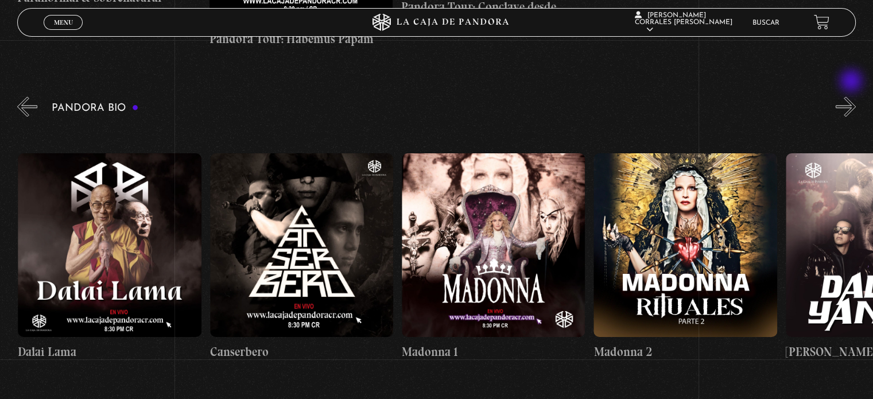
click at [852, 96] on button "»" at bounding box center [845, 106] width 20 height 20
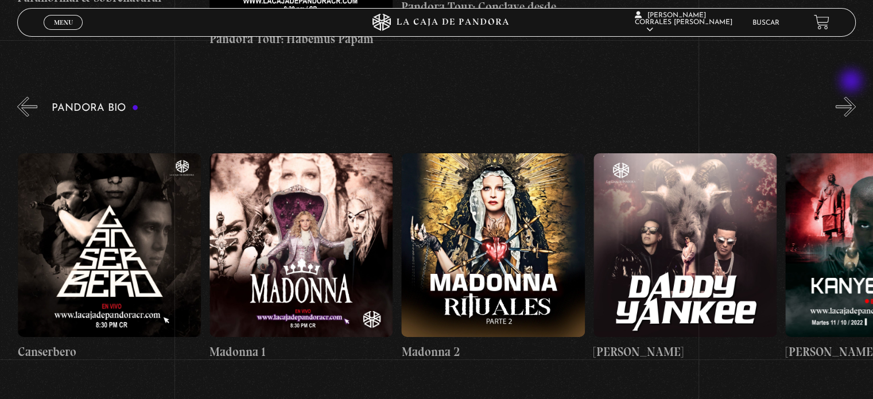
click at [852, 96] on button "»" at bounding box center [845, 106] width 20 height 20
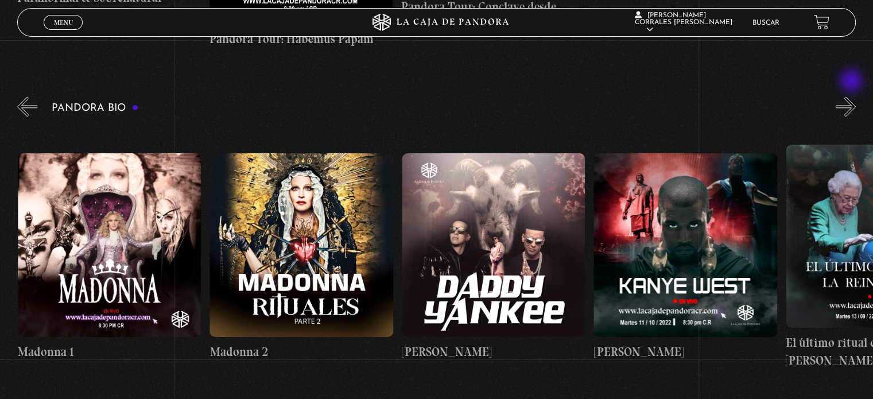
click at [852, 96] on button "»" at bounding box center [845, 106] width 20 height 20
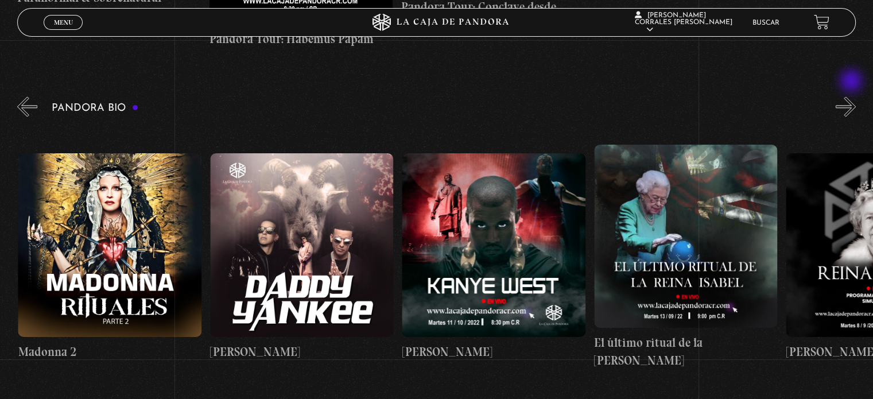
click at [852, 96] on button "»" at bounding box center [845, 106] width 20 height 20
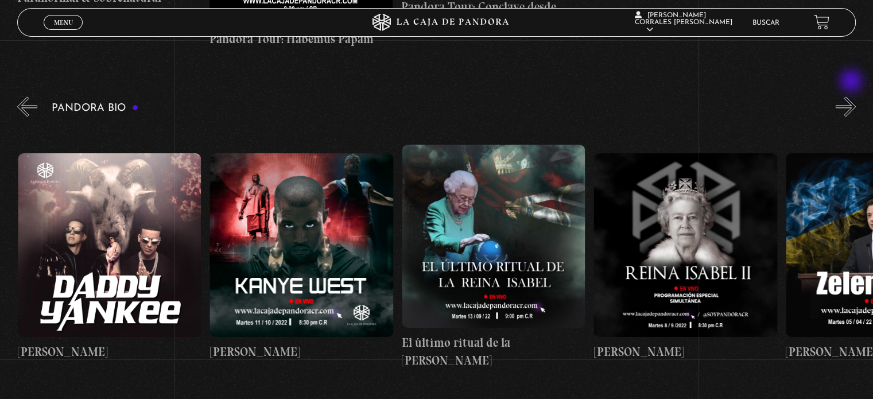
click at [852, 96] on button "»" at bounding box center [845, 106] width 20 height 20
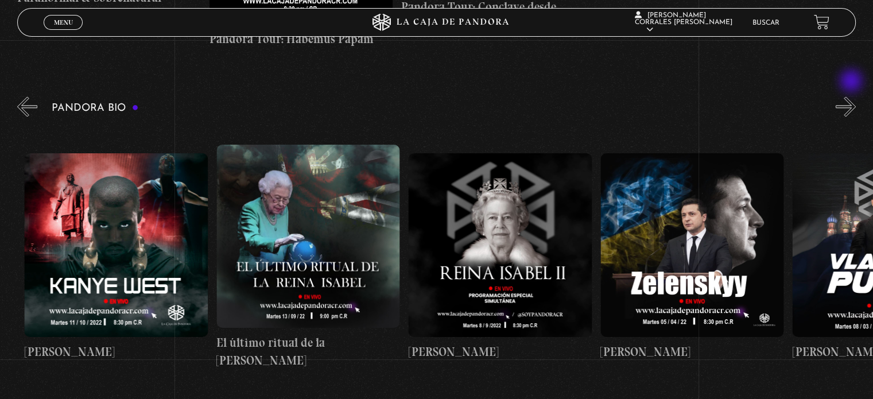
click at [852, 96] on button "»" at bounding box center [845, 106] width 20 height 20
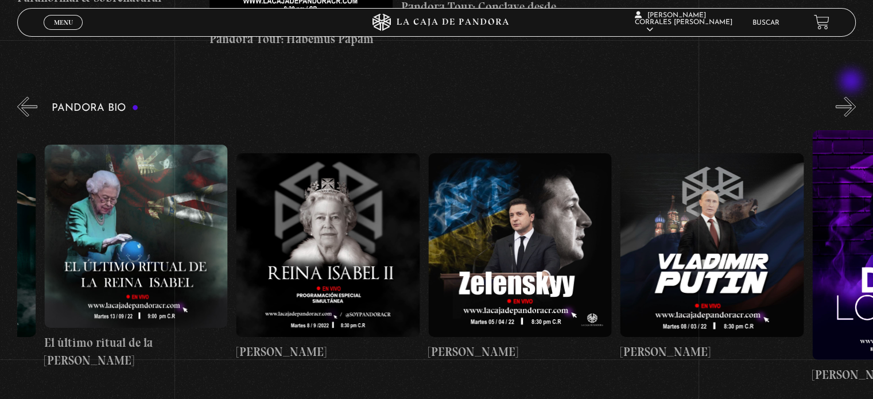
click at [852, 96] on button "»" at bounding box center [845, 106] width 20 height 20
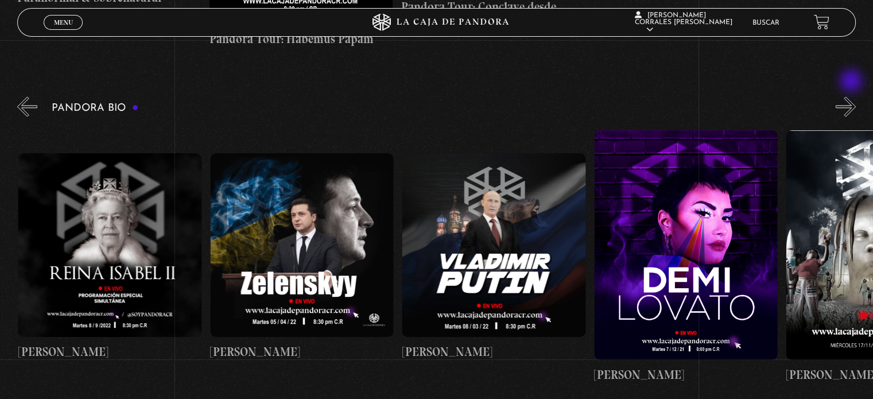
click at [852, 96] on button "»" at bounding box center [845, 106] width 20 height 20
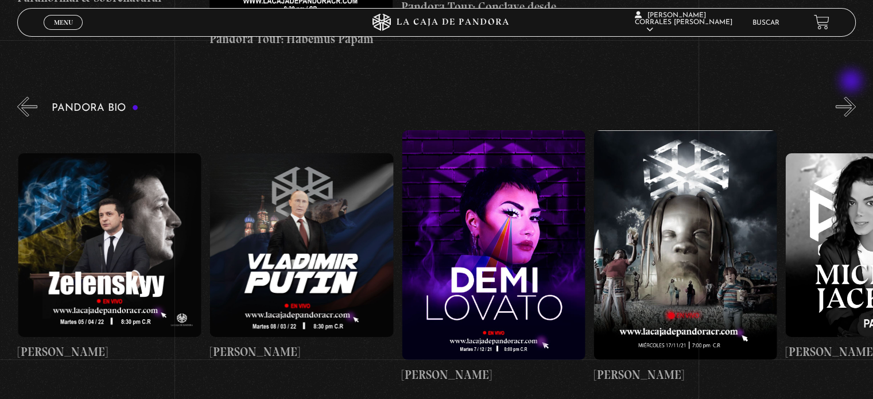
click at [852, 96] on button "»" at bounding box center [845, 106] width 20 height 20
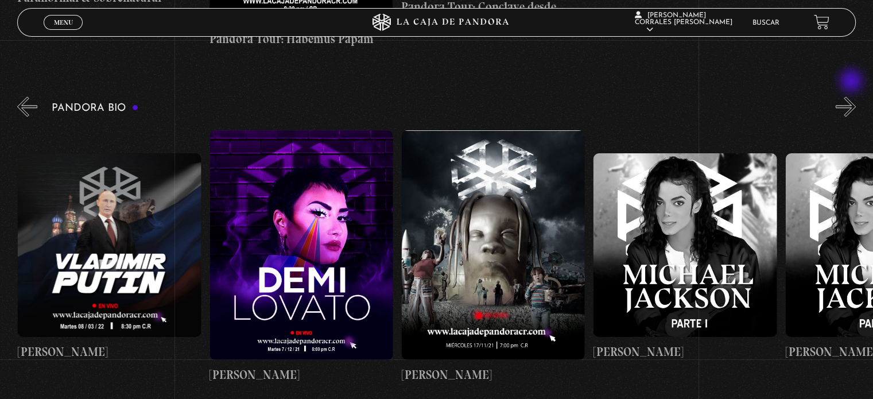
scroll to position [0, 2494]
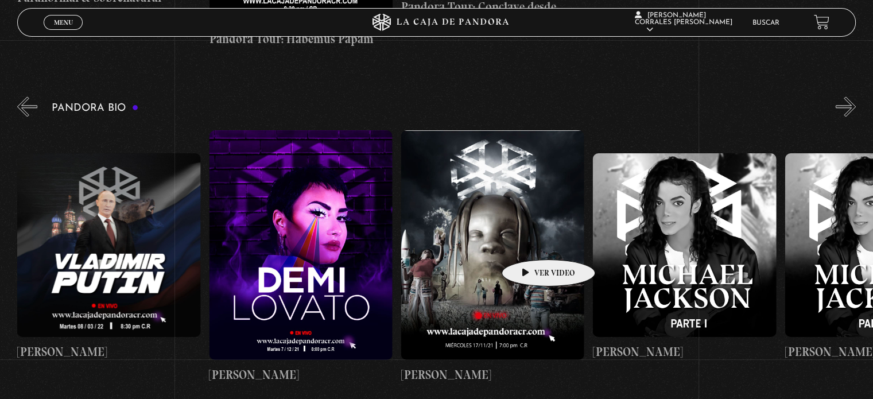
click at [530, 242] on figure at bounding box center [492, 244] width 183 height 229
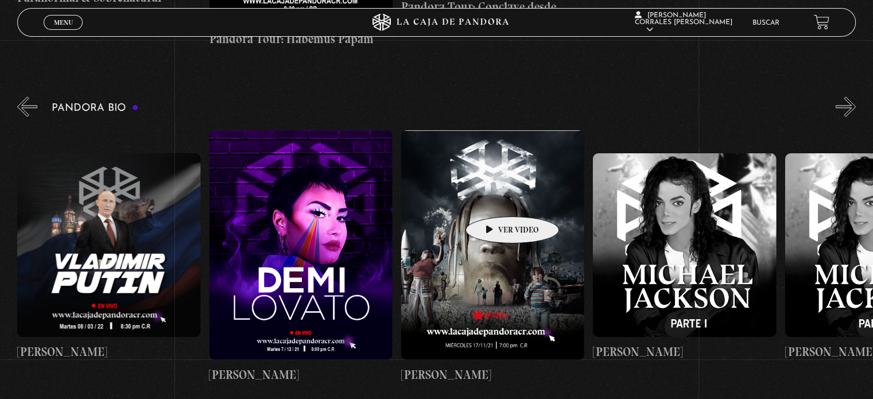
click at [494, 199] on figure at bounding box center [492, 244] width 183 height 229
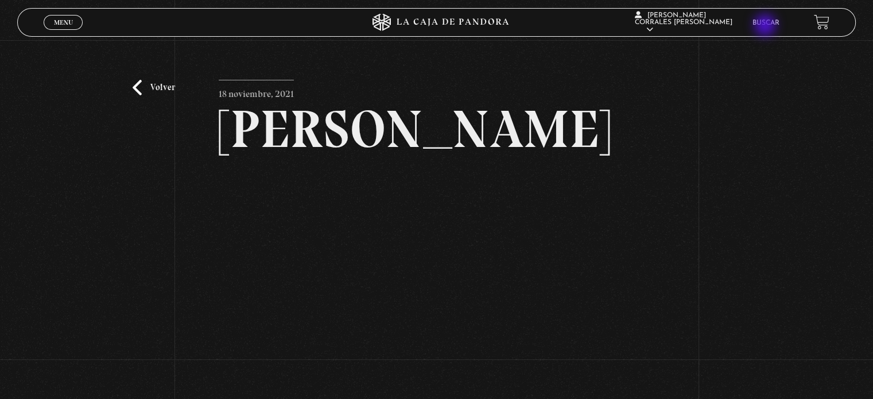
click at [766, 26] on li "Buscar" at bounding box center [765, 23] width 27 height 18
click at [766, 24] on link "Buscar" at bounding box center [765, 23] width 27 height 7
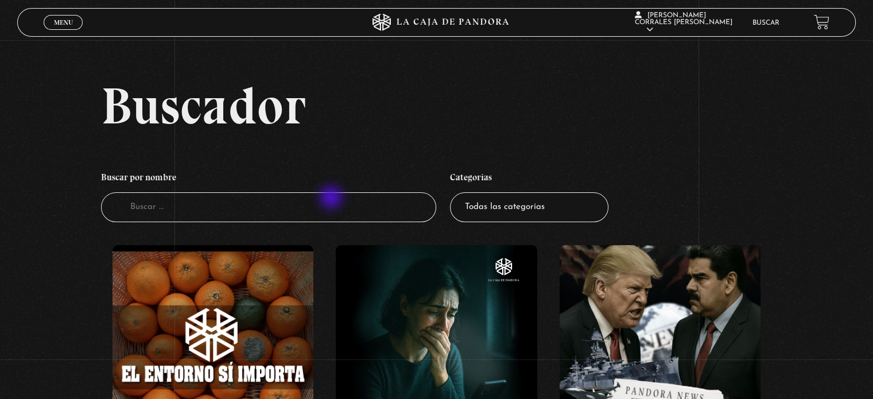
click at [292, 206] on input "Buscador" at bounding box center [268, 207] width 335 height 30
type input "plan"
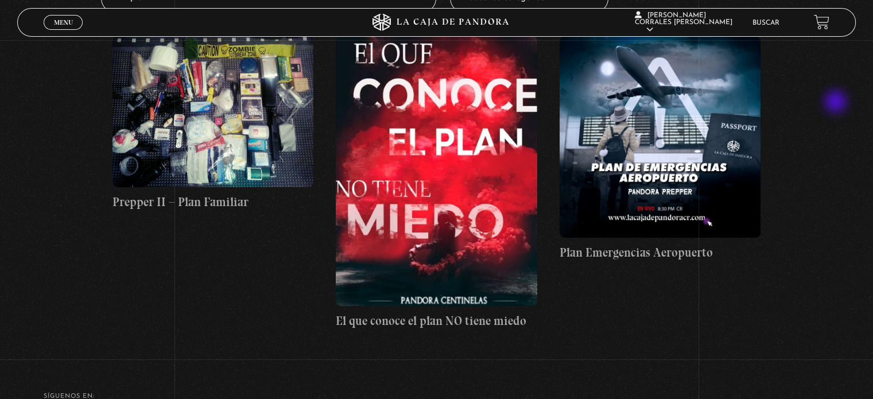
scroll to position [229, 0]
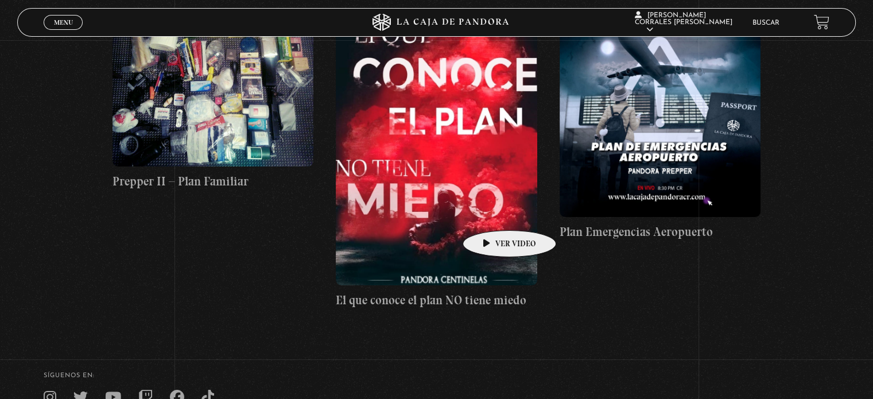
click at [491, 213] on figure at bounding box center [436, 150] width 201 height 270
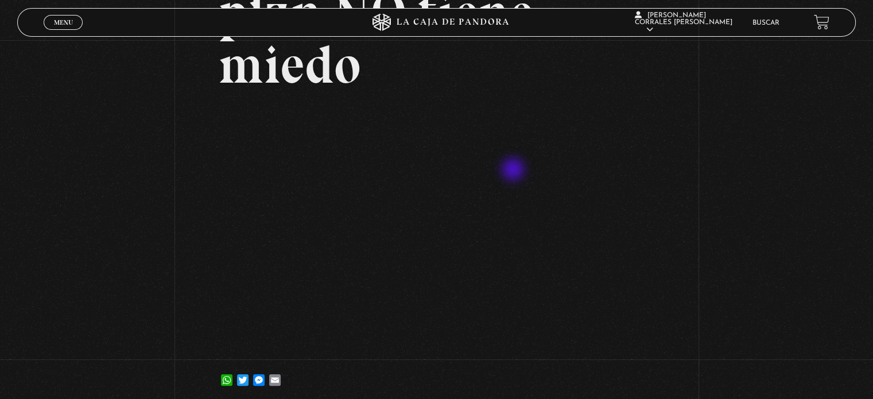
scroll to position [172, 0]
